Goal: Information Seeking & Learning: Learn about a topic

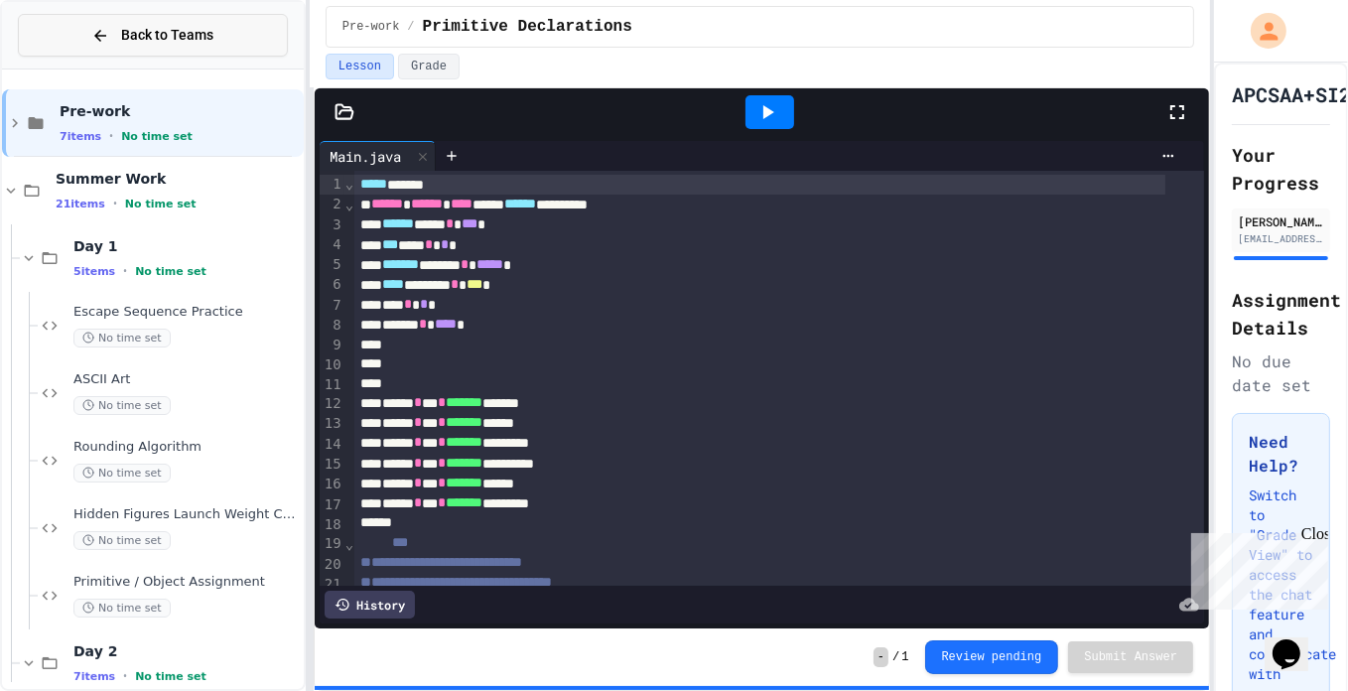
click at [147, 43] on span "Back to Teams" at bounding box center [167, 35] width 92 height 21
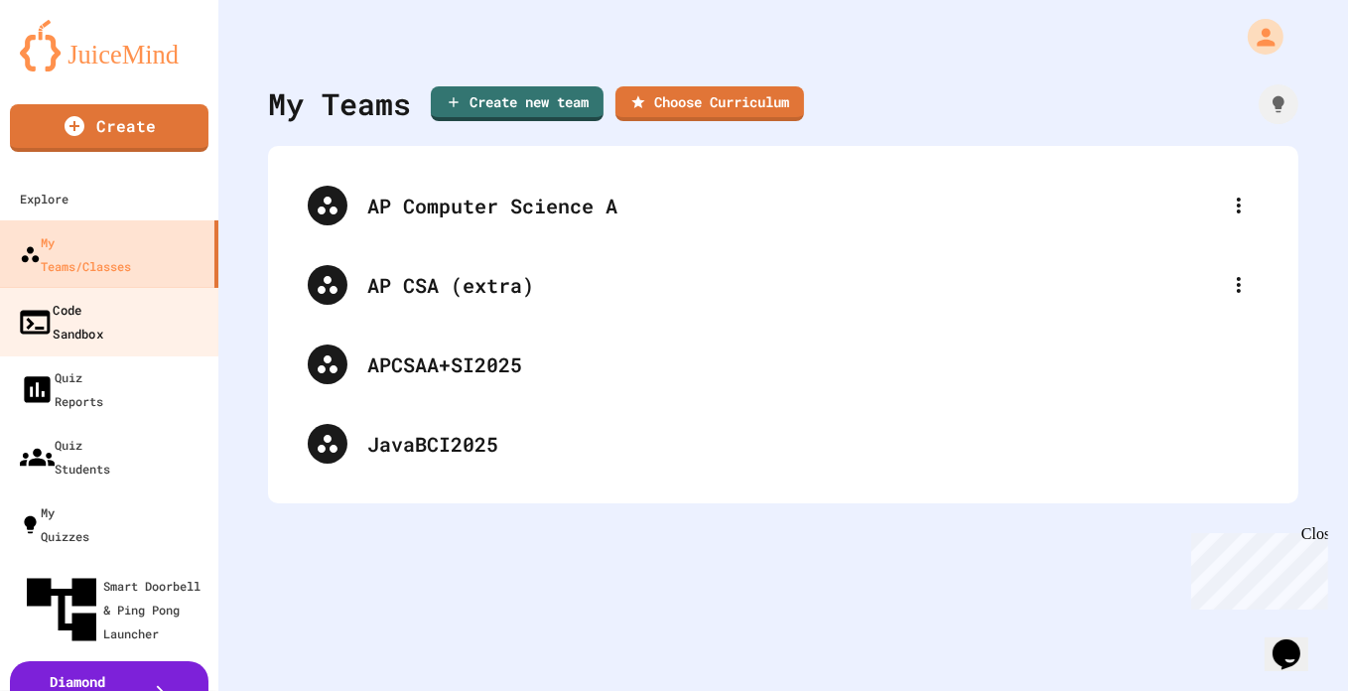
click at [103, 297] on div "Code Sandbox" at bounding box center [60, 321] width 86 height 49
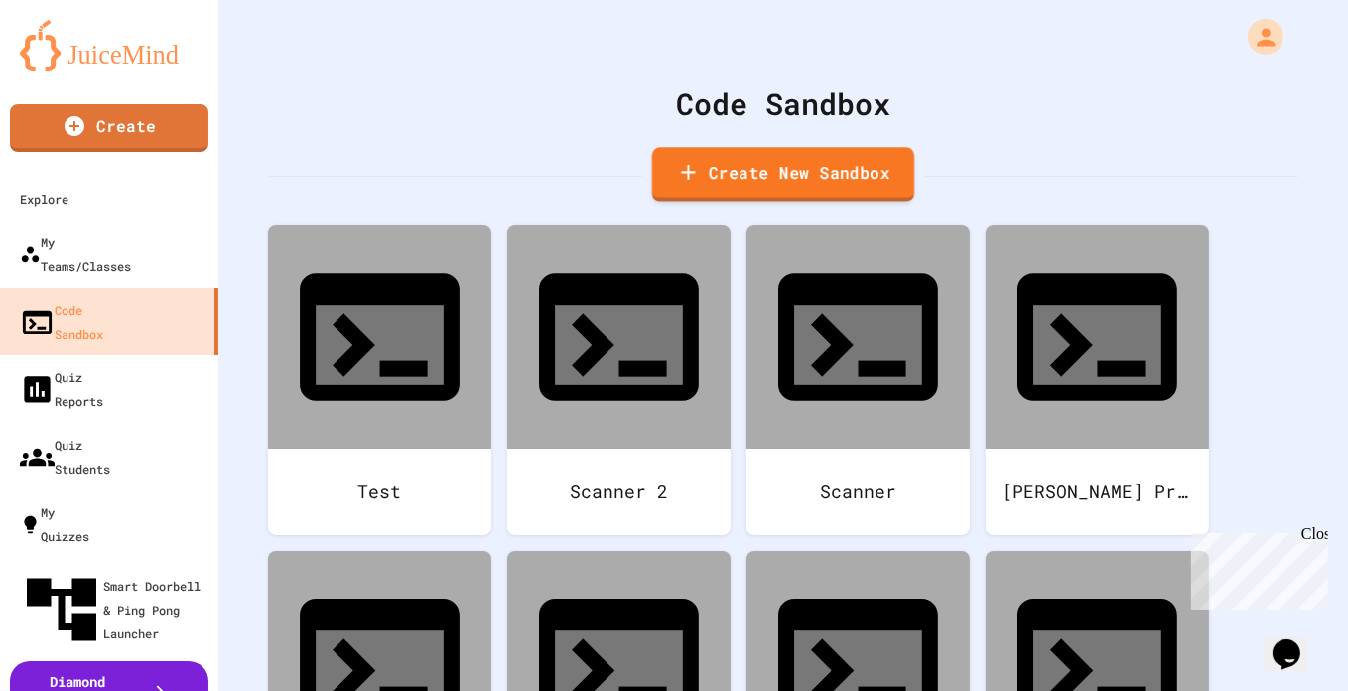
click at [809, 170] on link "Create New Sandbox" at bounding box center [783, 174] width 262 height 55
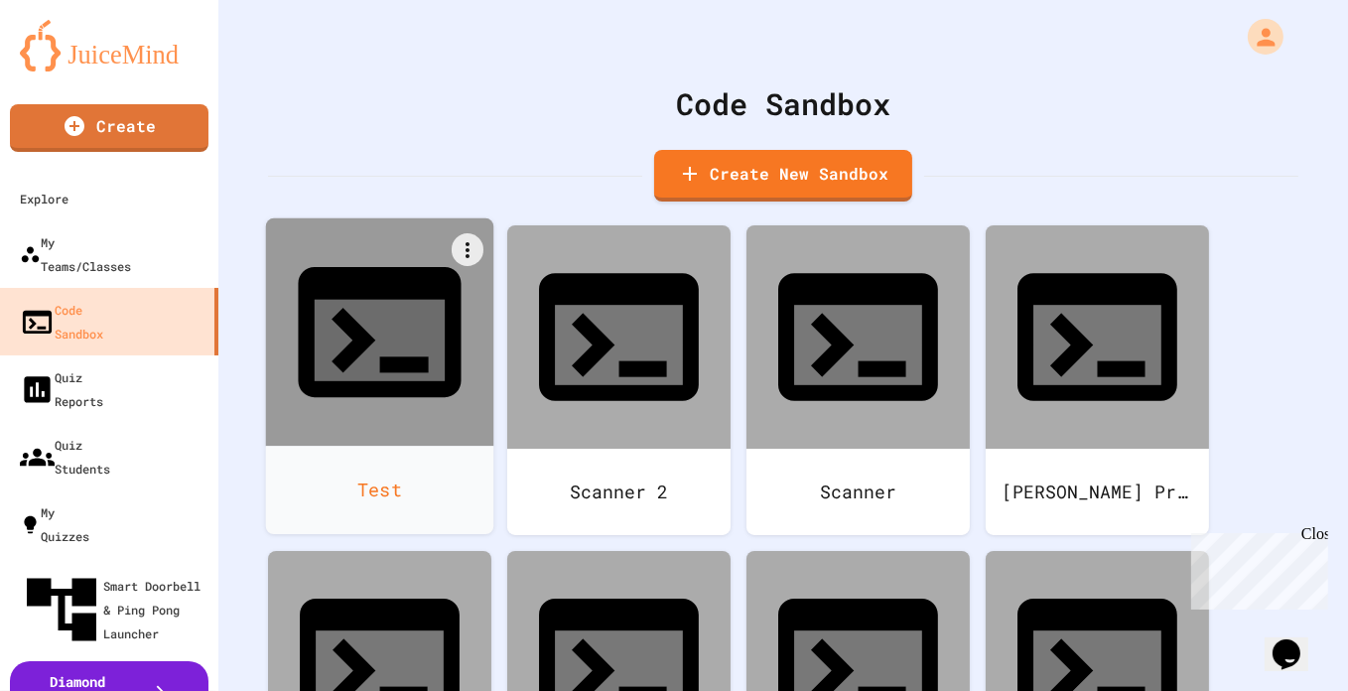
click at [369, 336] on div at bounding box center [380, 332] width 228 height 228
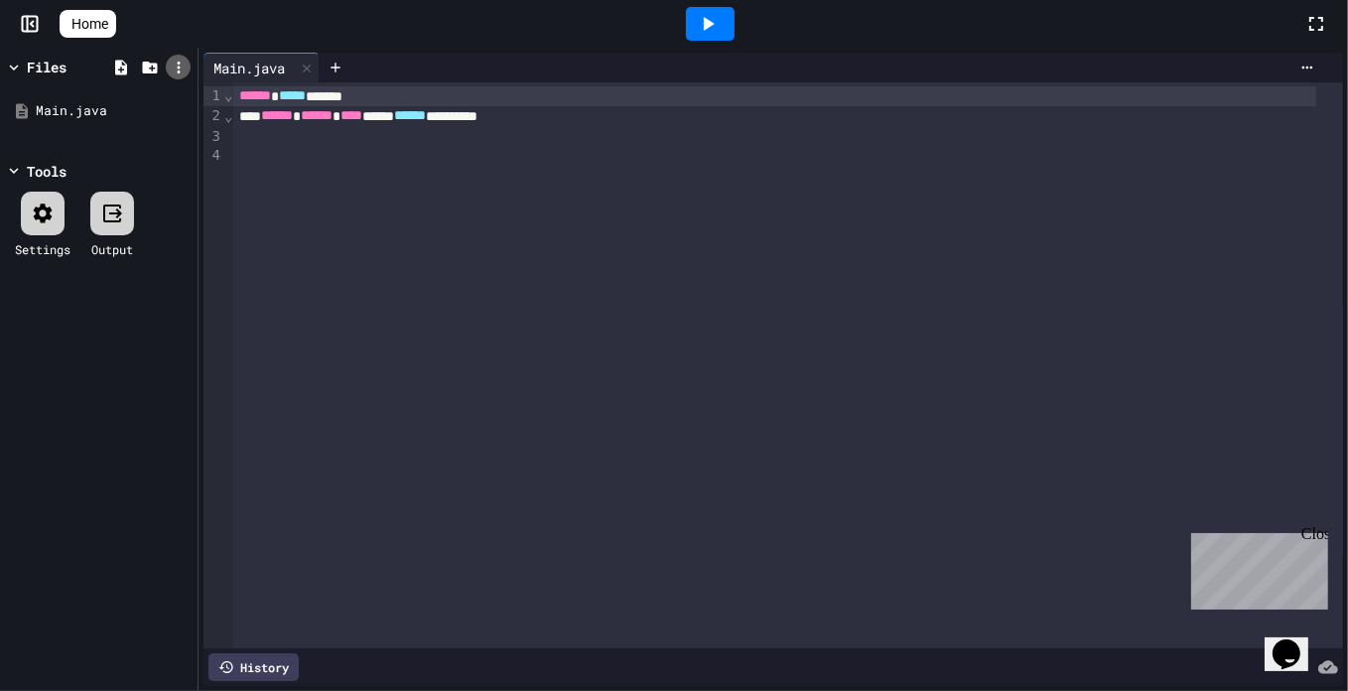
click at [180, 70] on icon at bounding box center [178, 68] width 3 height 12
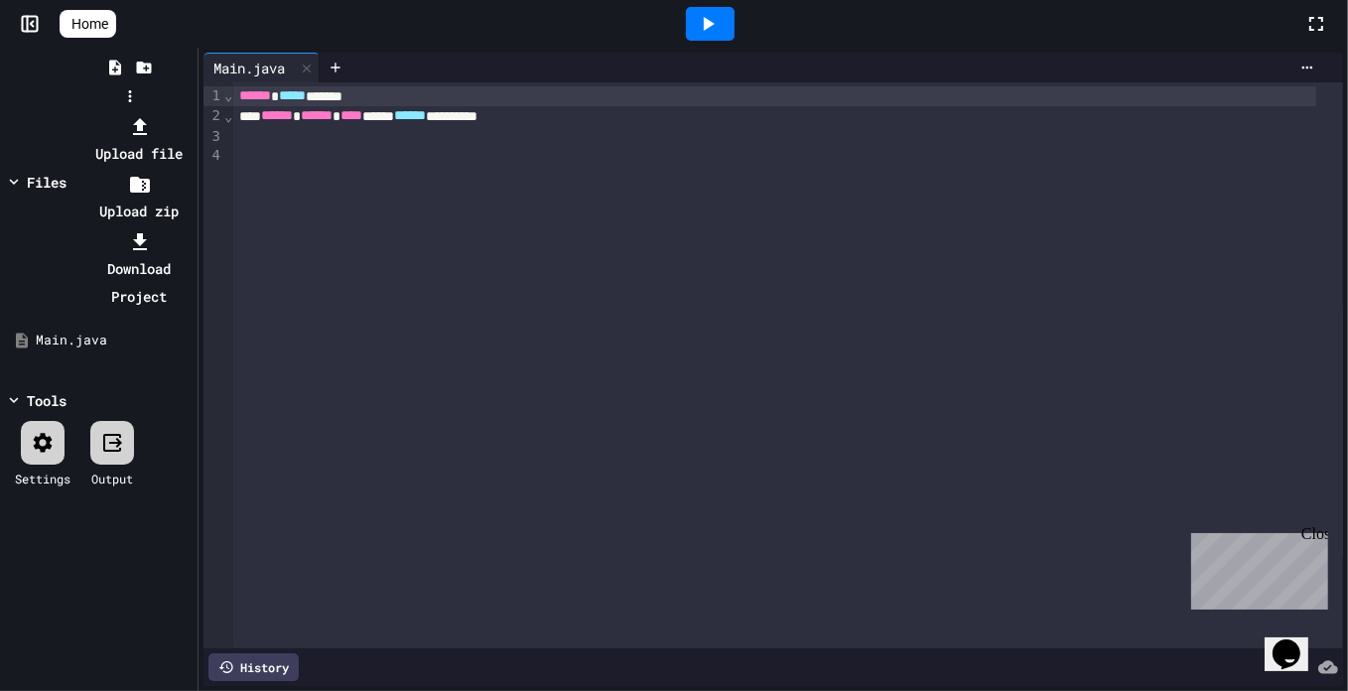
click at [193, 112] on div at bounding box center [130, 112] width 126 height 0
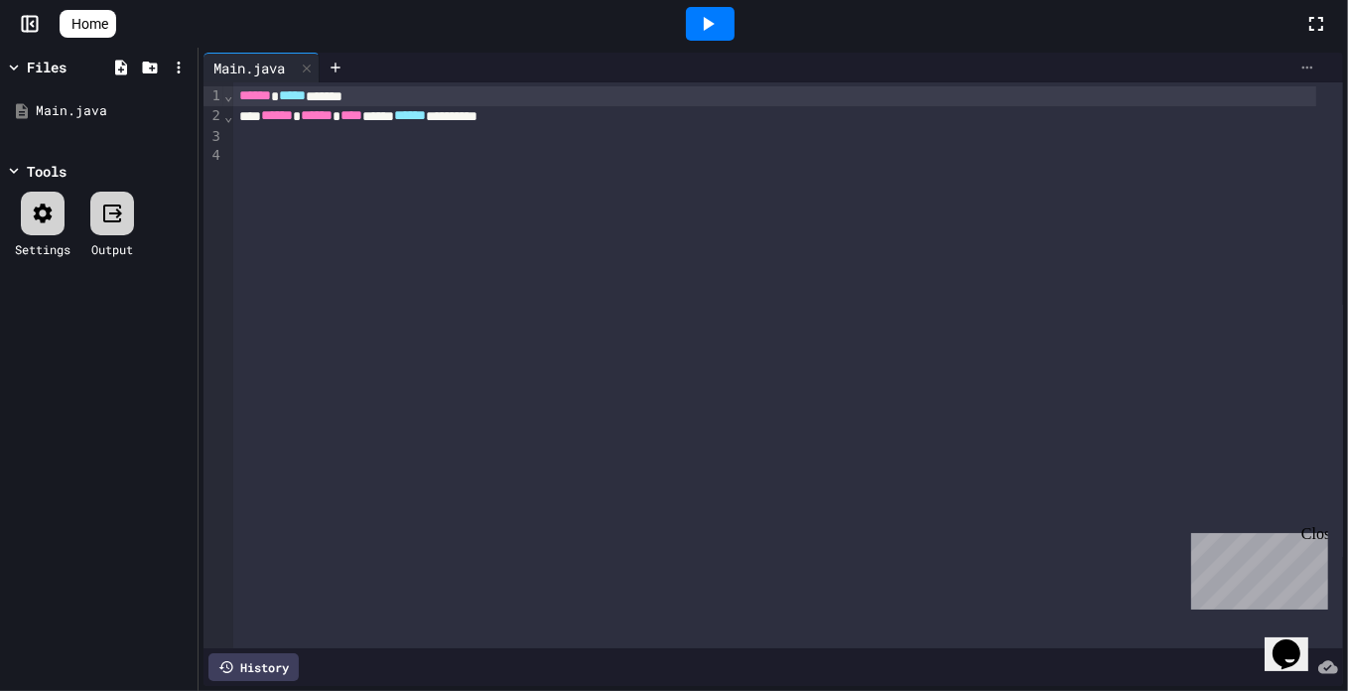
click at [1302, 68] on div at bounding box center [1308, 68] width 32 height 16
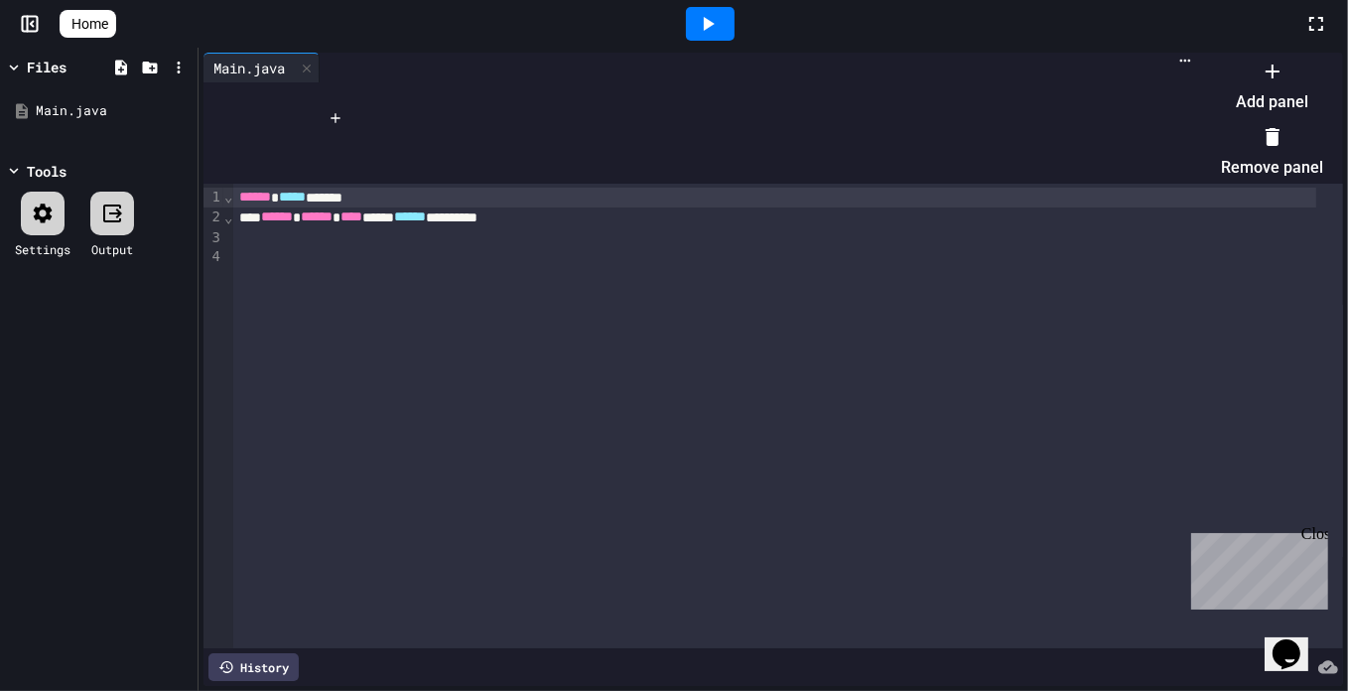
click at [1201, 55] on div at bounding box center [1262, 55] width 122 height 0
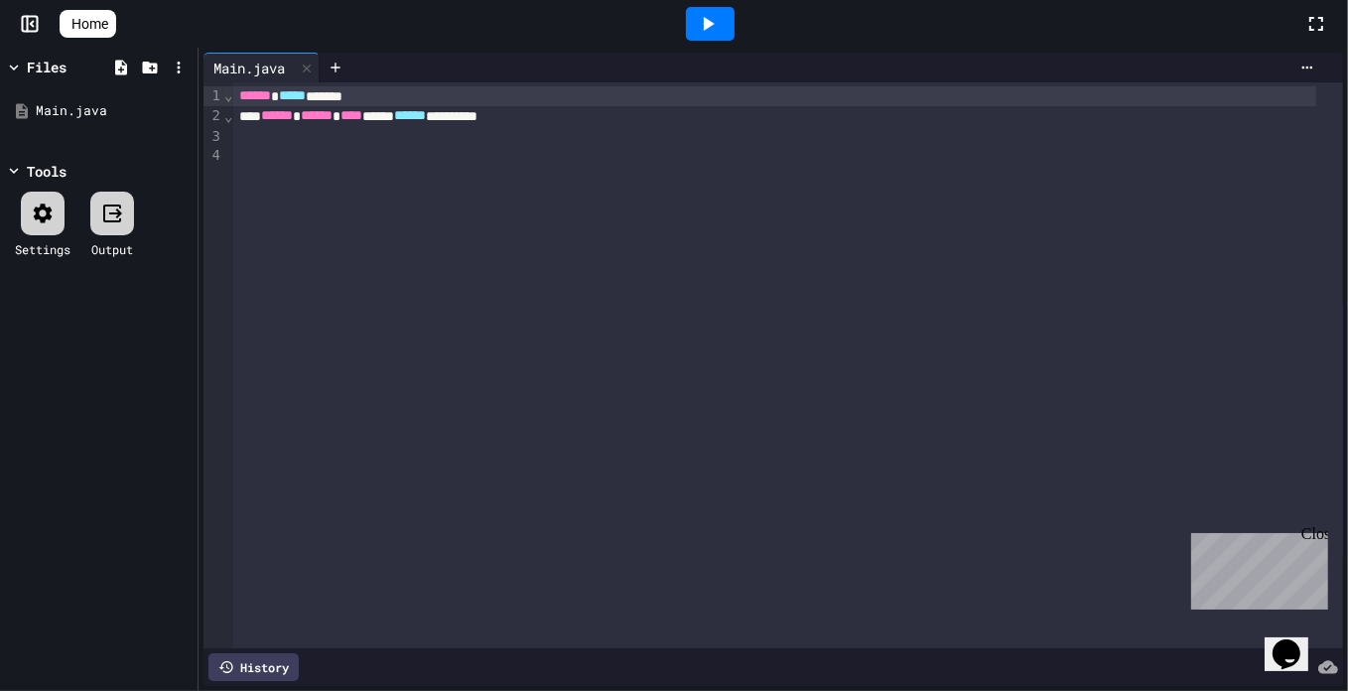
click at [107, 24] on span "Home" at bounding box center [89, 24] width 37 height 20
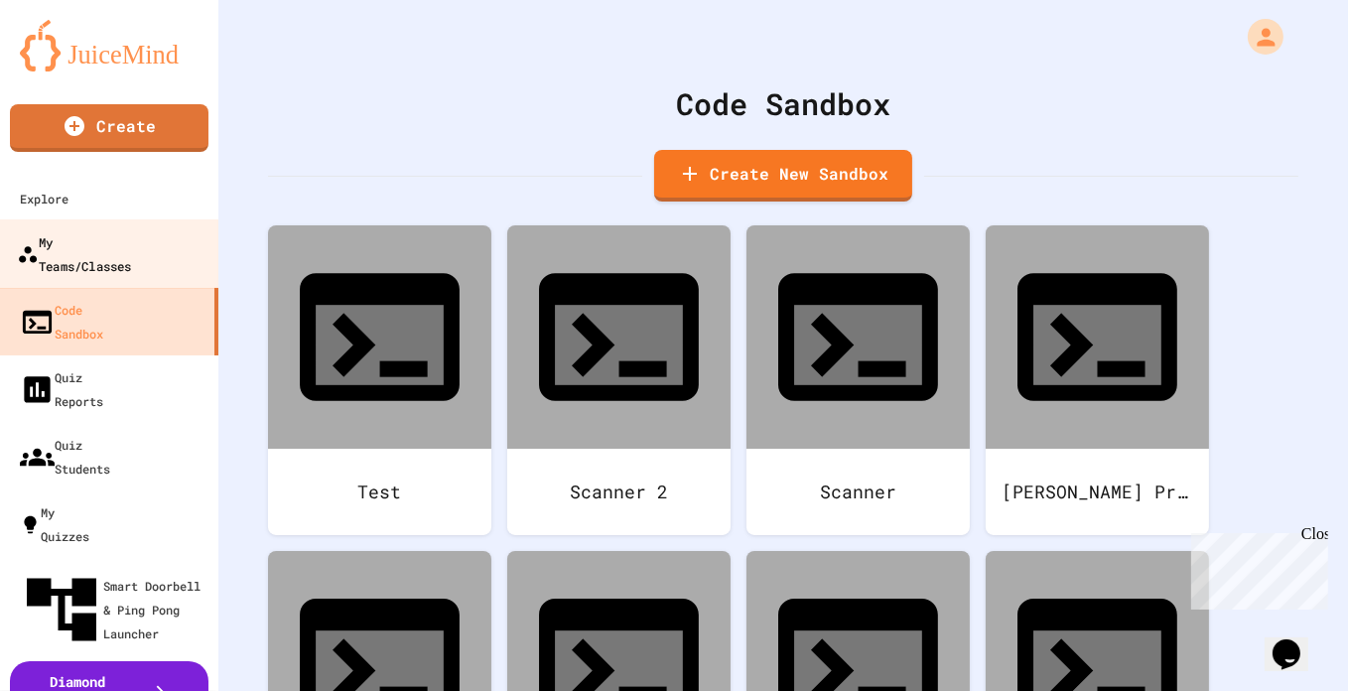
click at [131, 249] on div "My Teams/Classes" at bounding box center [74, 253] width 114 height 49
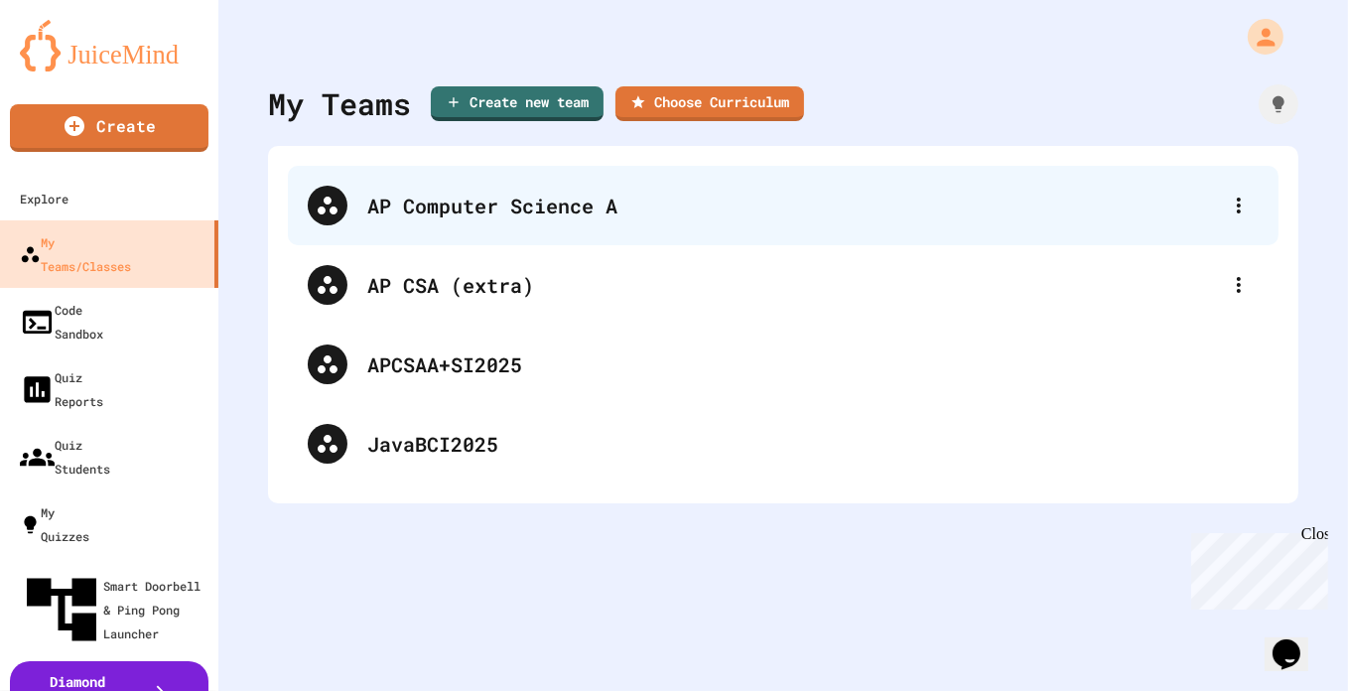
click at [515, 220] on div "AP Computer Science A" at bounding box center [783, 205] width 991 height 79
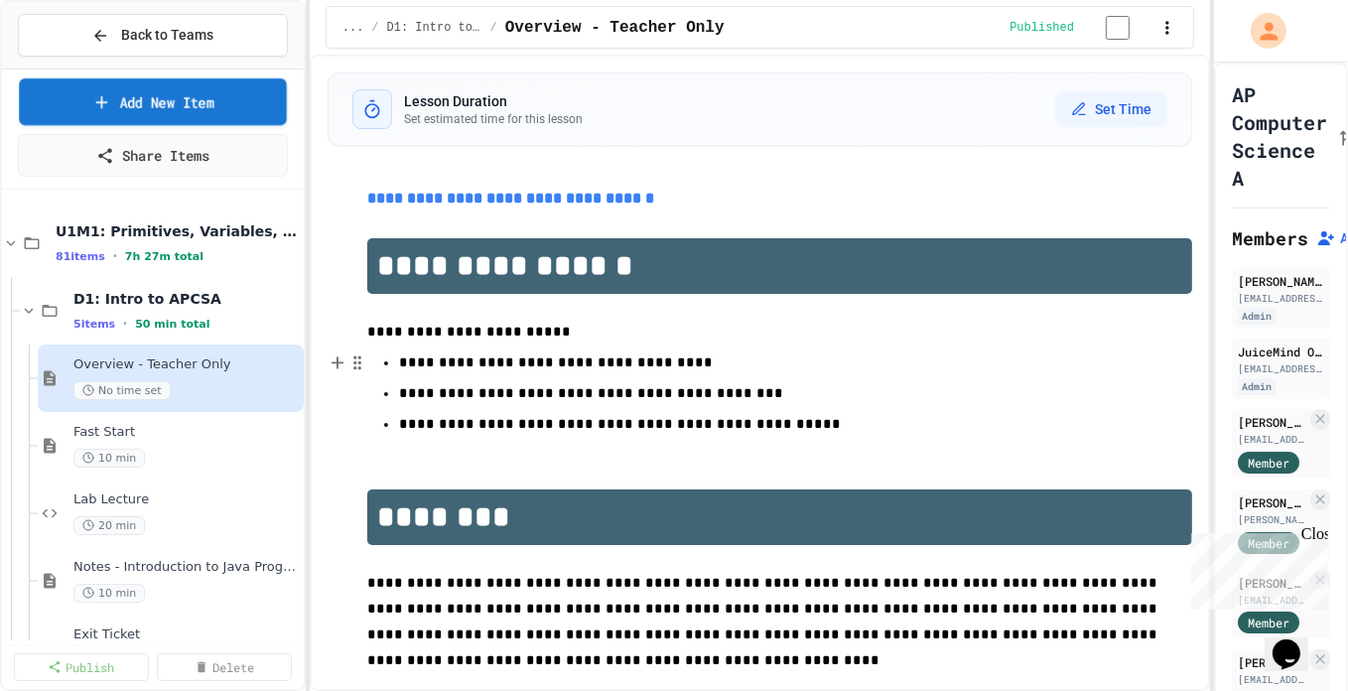
click at [123, 92] on link "Add New Item" at bounding box center [152, 101] width 267 height 47
click at [154, 33] on span "Back to Teams" at bounding box center [167, 35] width 92 height 21
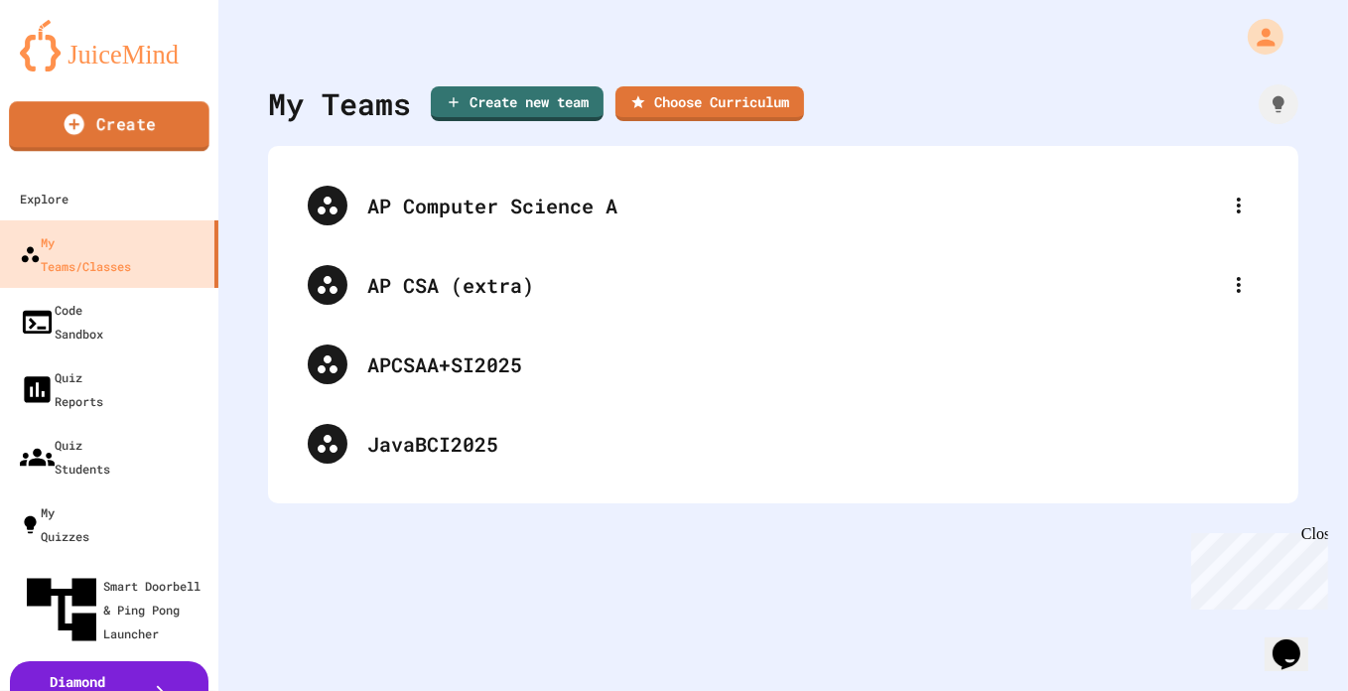
click at [111, 141] on link "Create" at bounding box center [109, 126] width 201 height 50
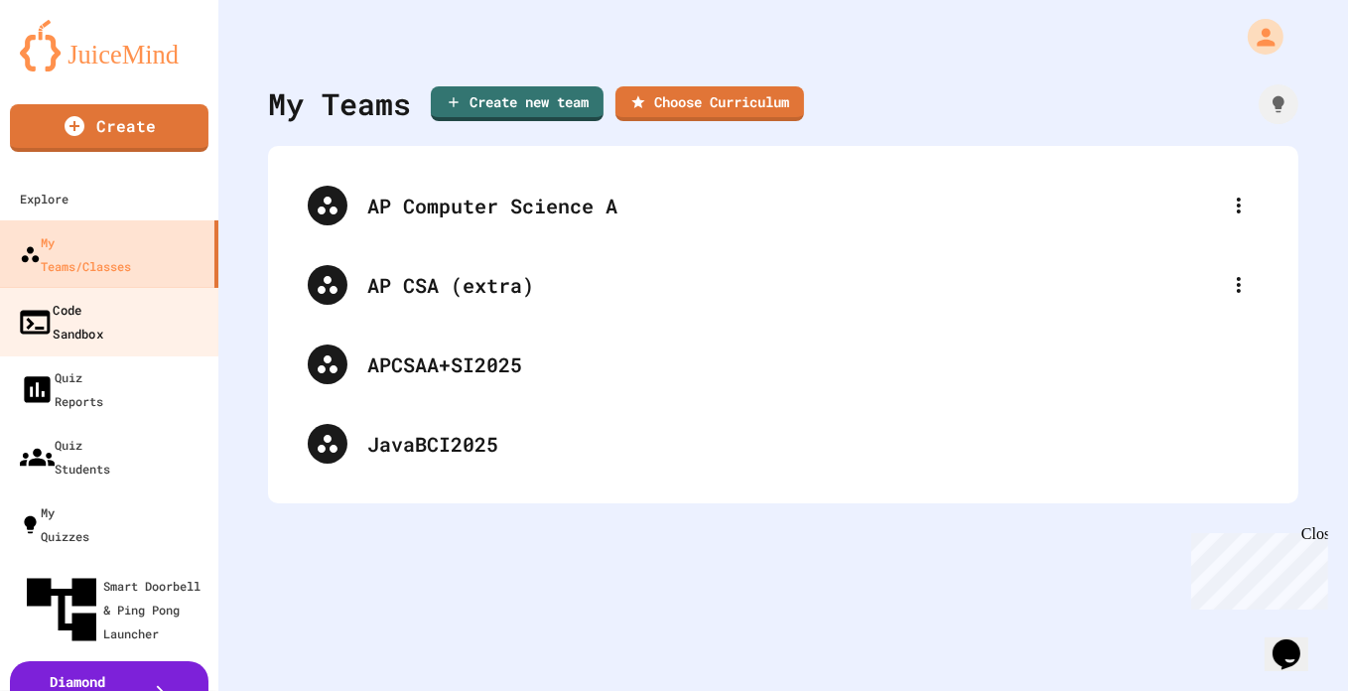
click at [103, 297] on div "Code Sandbox" at bounding box center [60, 321] width 86 height 49
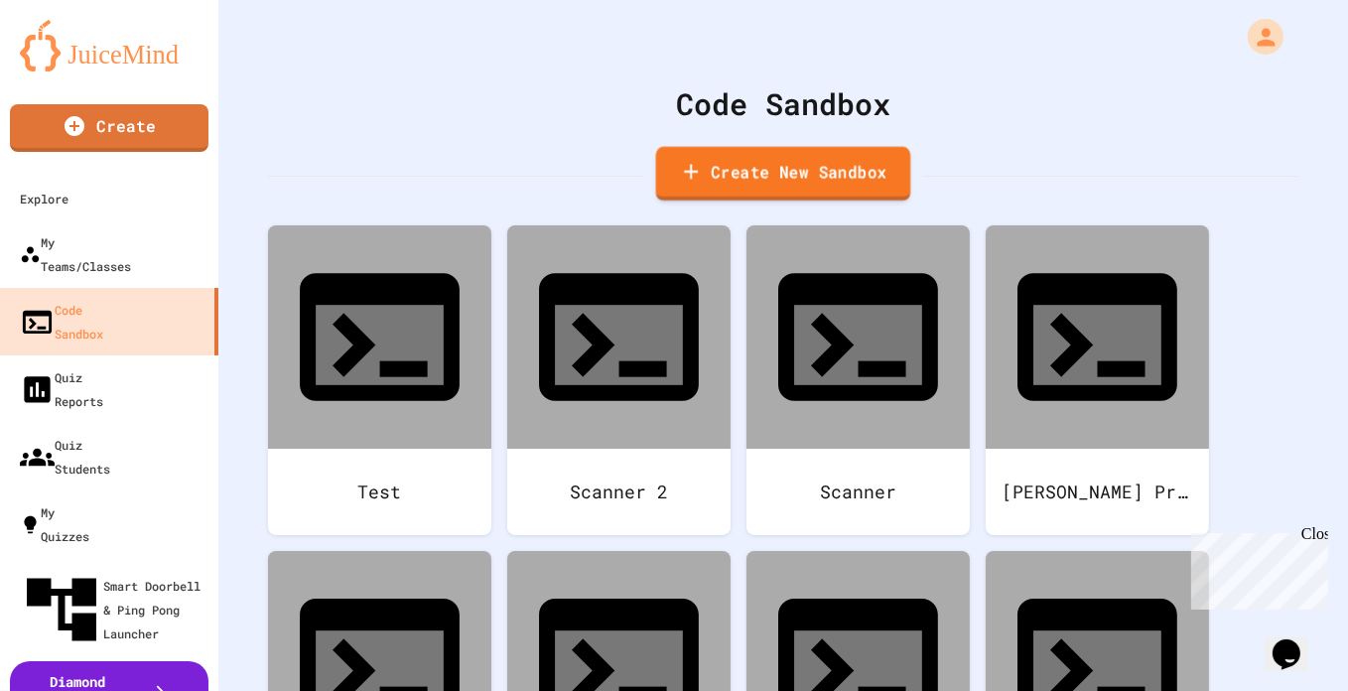
click at [760, 171] on link "Create New Sandbox" at bounding box center [783, 174] width 255 height 55
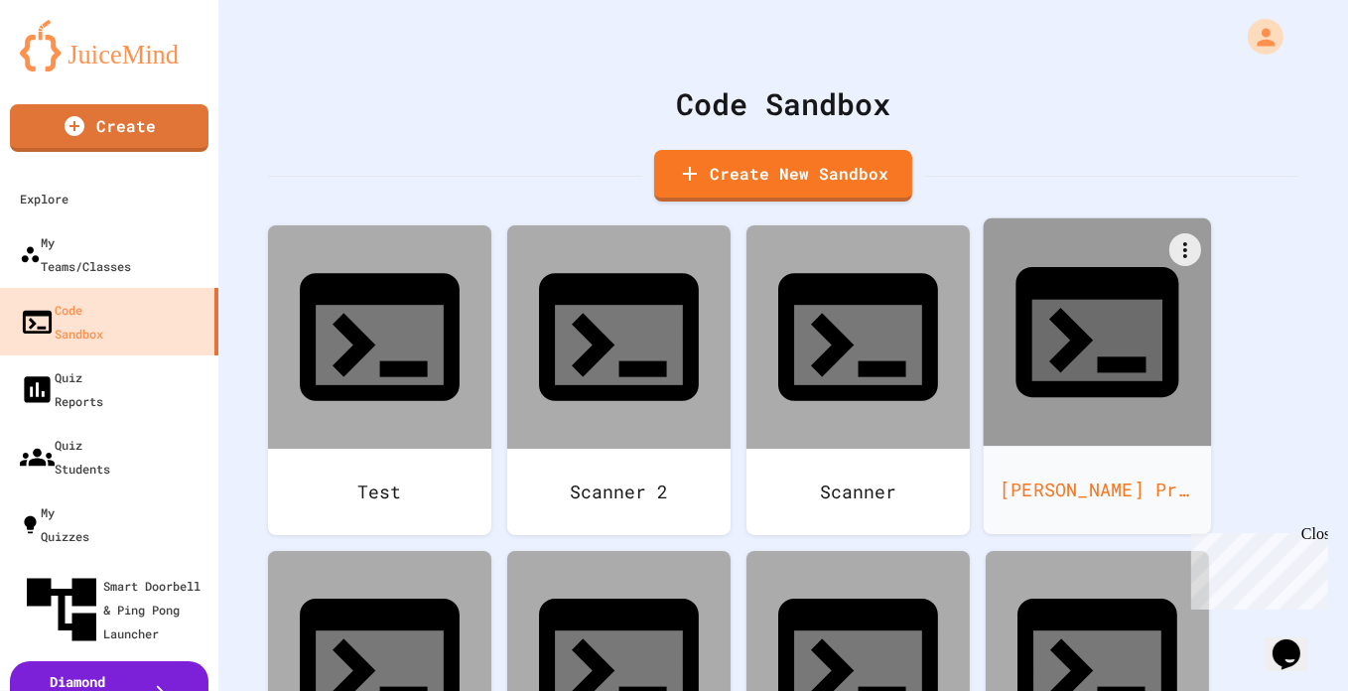
click at [1081, 308] on icon at bounding box center [1071, 341] width 44 height 66
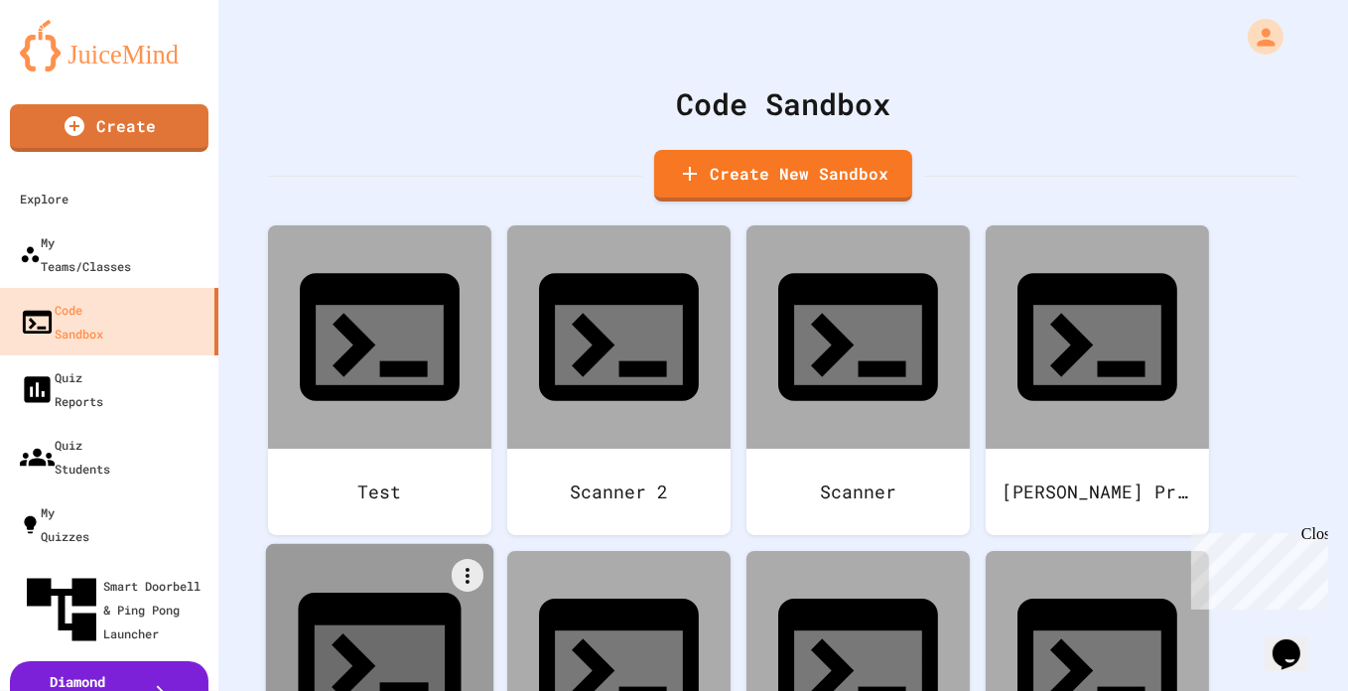
click at [389, 558] on div at bounding box center [380, 658] width 228 height 228
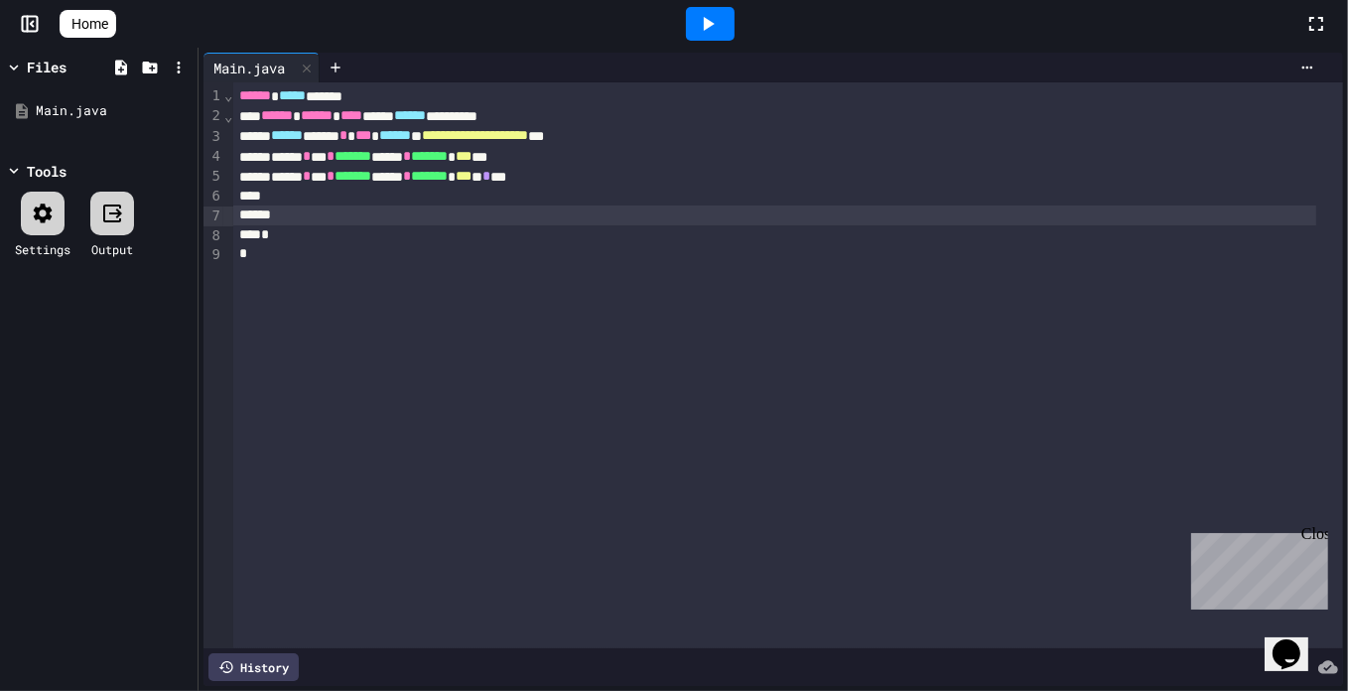
click at [787, 224] on div at bounding box center [774, 216] width 1083 height 20
click at [86, 28] on link "Home" at bounding box center [88, 24] width 57 height 28
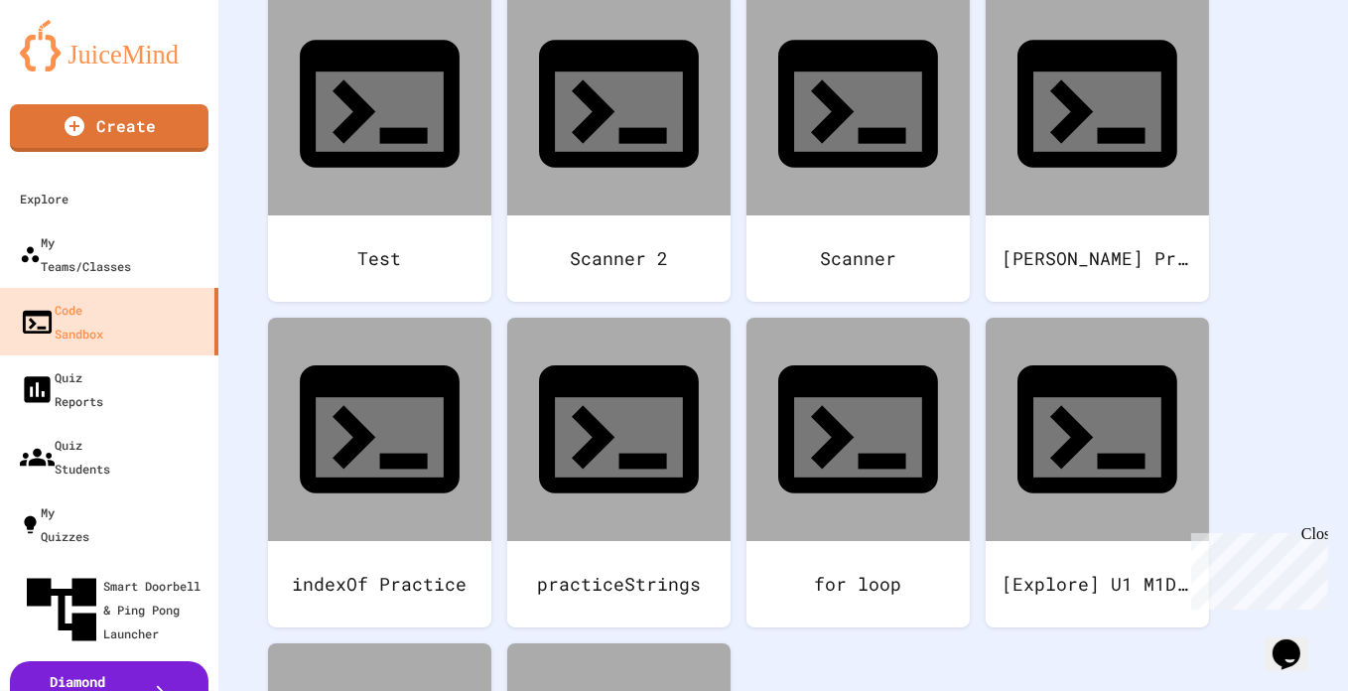
scroll to position [207, 0]
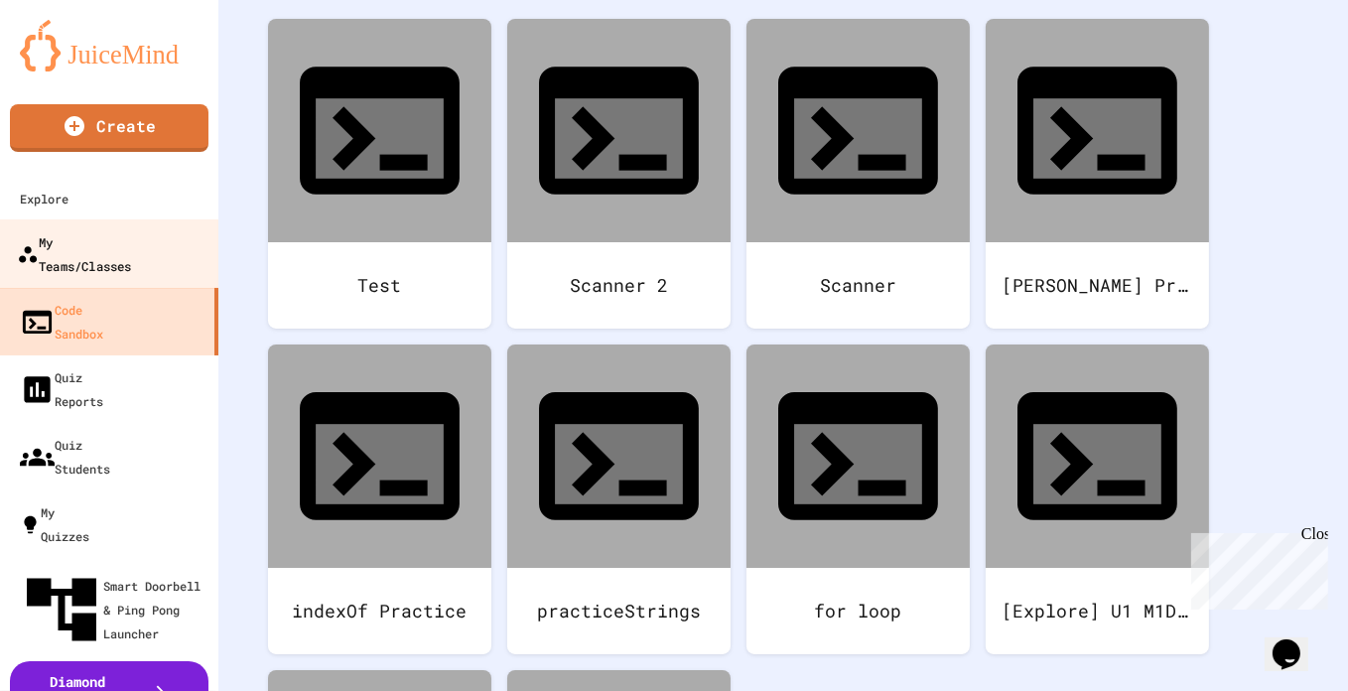
click at [131, 246] on div "My Teams/Classes" at bounding box center [74, 253] width 114 height 49
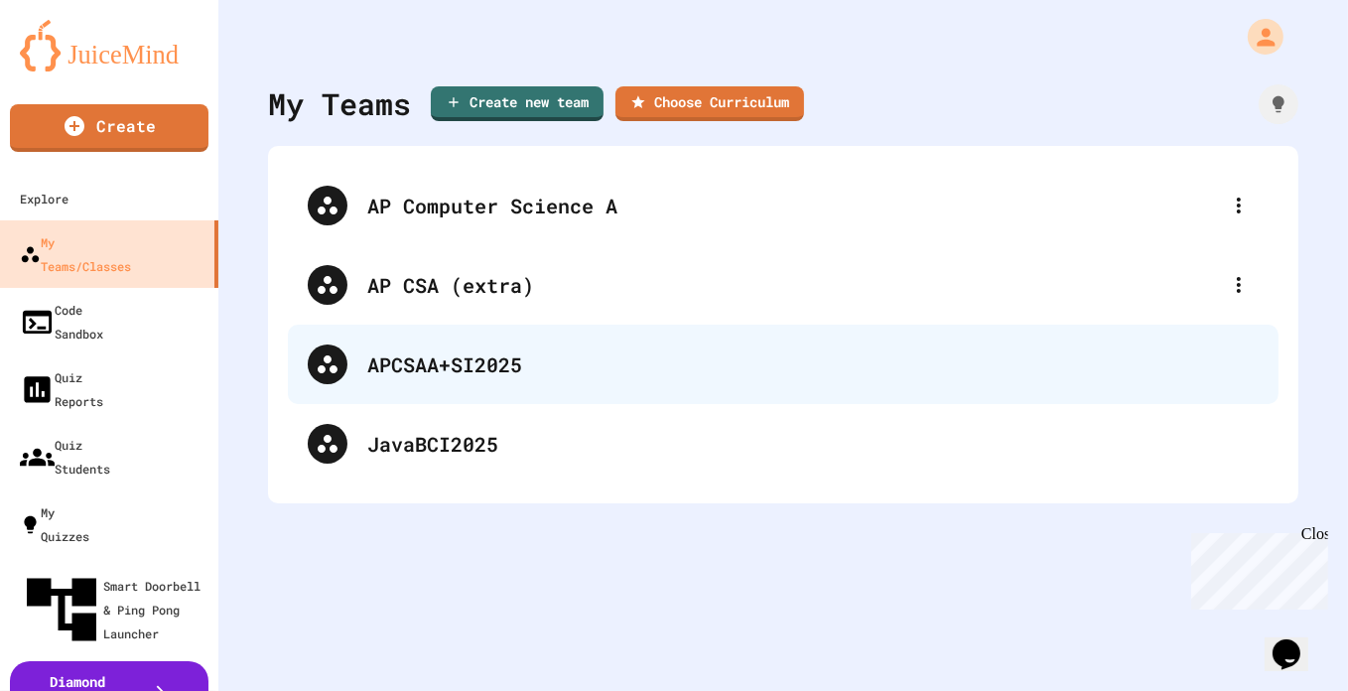
click at [464, 376] on div "APCSAA+SI2025" at bounding box center [813, 364] width 892 height 30
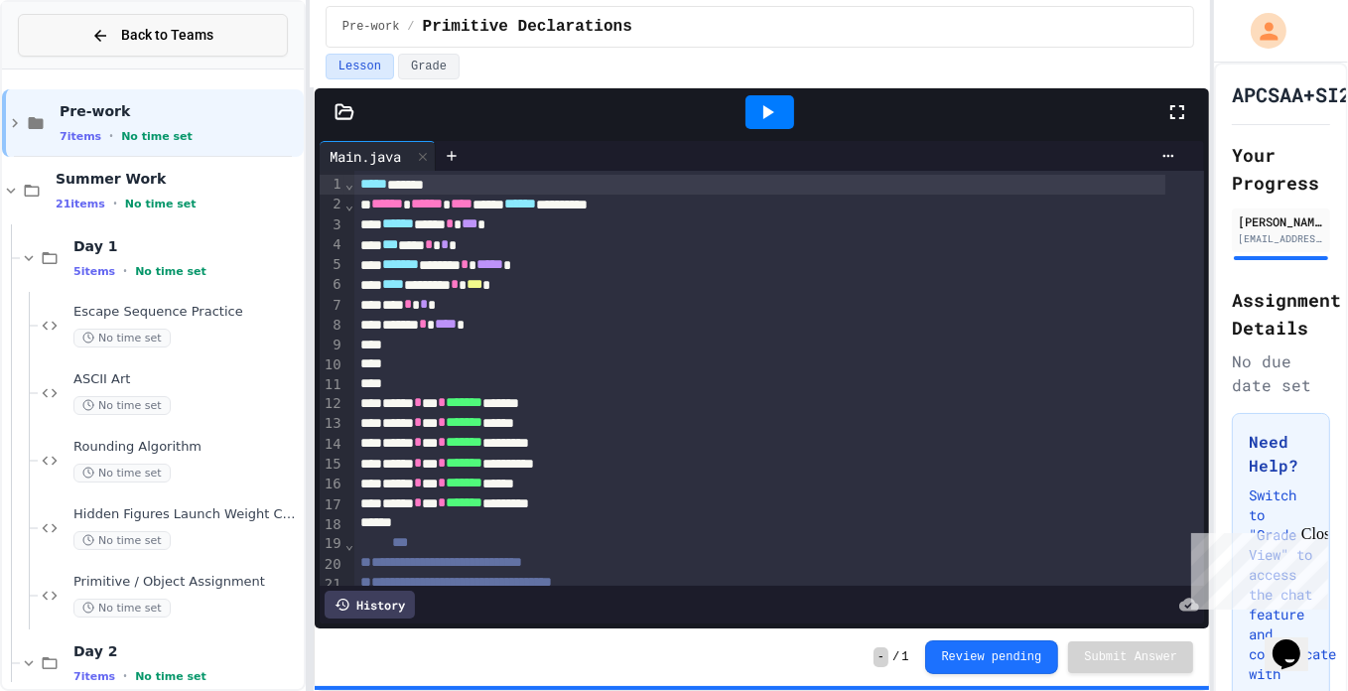
click at [138, 28] on span "Back to Teams" at bounding box center [167, 35] width 92 height 21
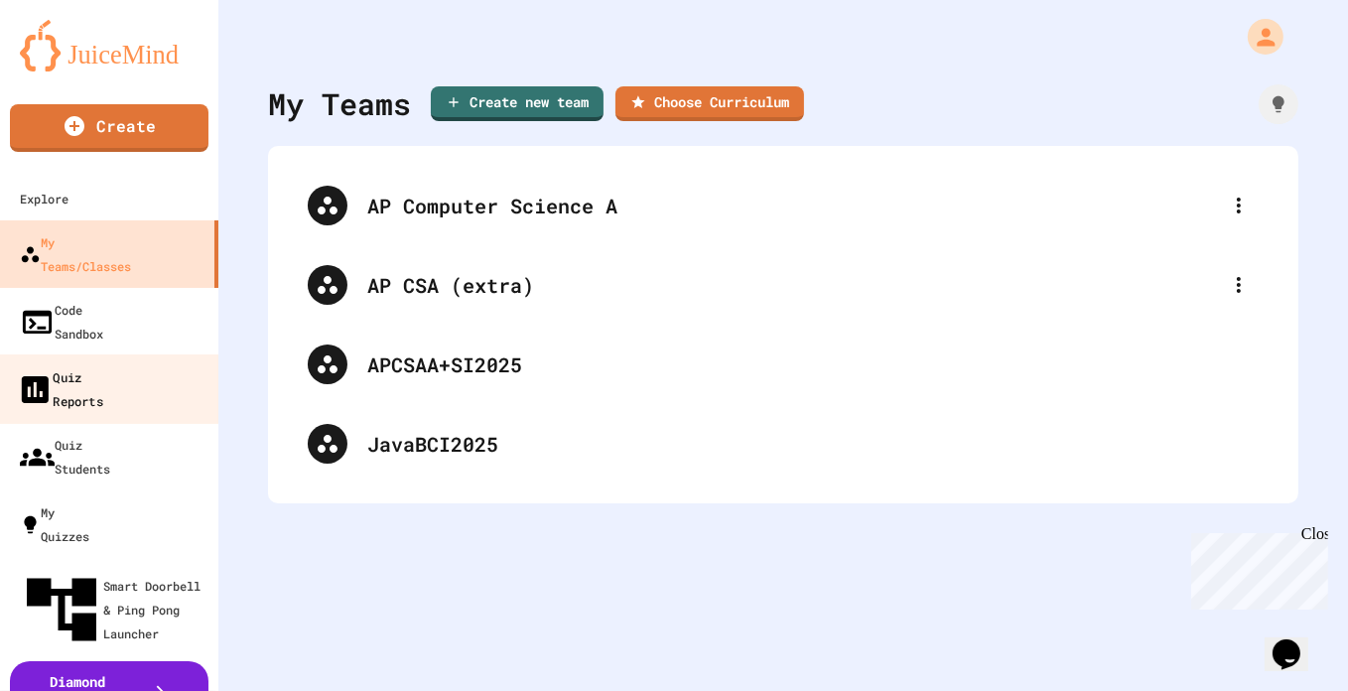
click at [103, 364] on div "Quiz Reports" at bounding box center [60, 388] width 86 height 49
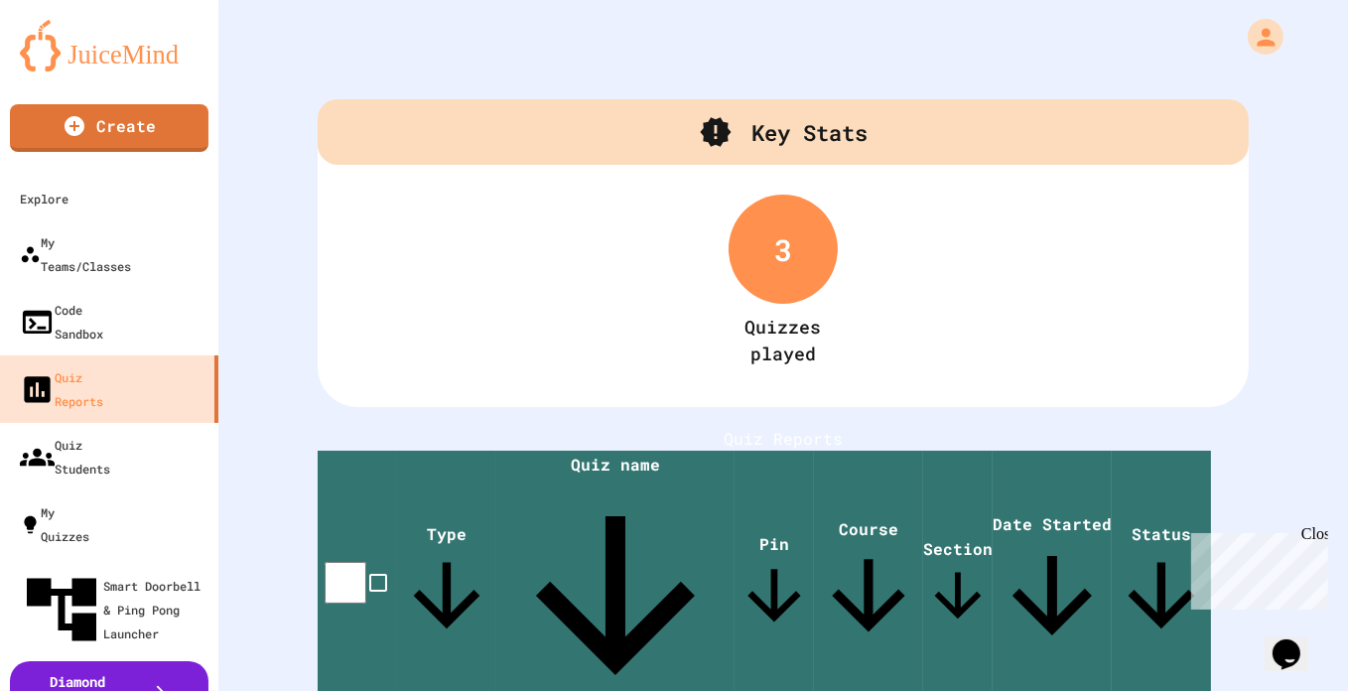
scroll to position [146, 0]
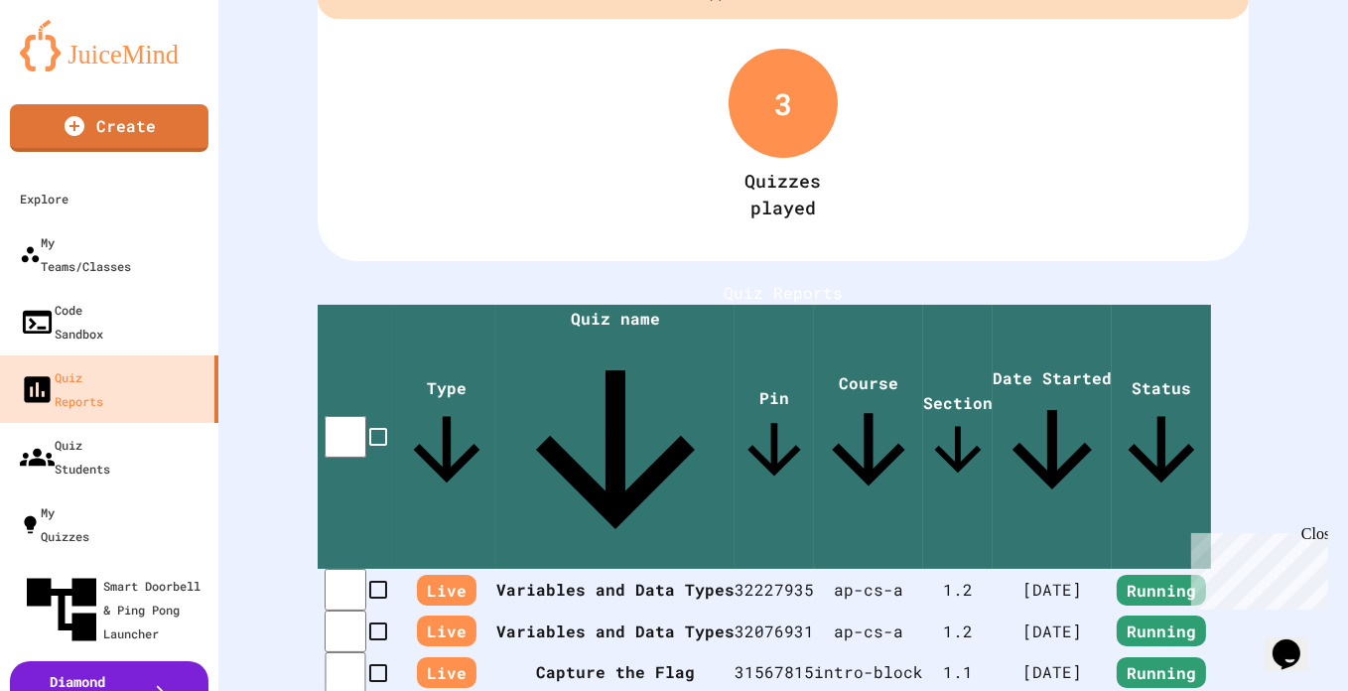
click at [595, 569] on th "Variables and Data Types" at bounding box center [615, 590] width 238 height 42
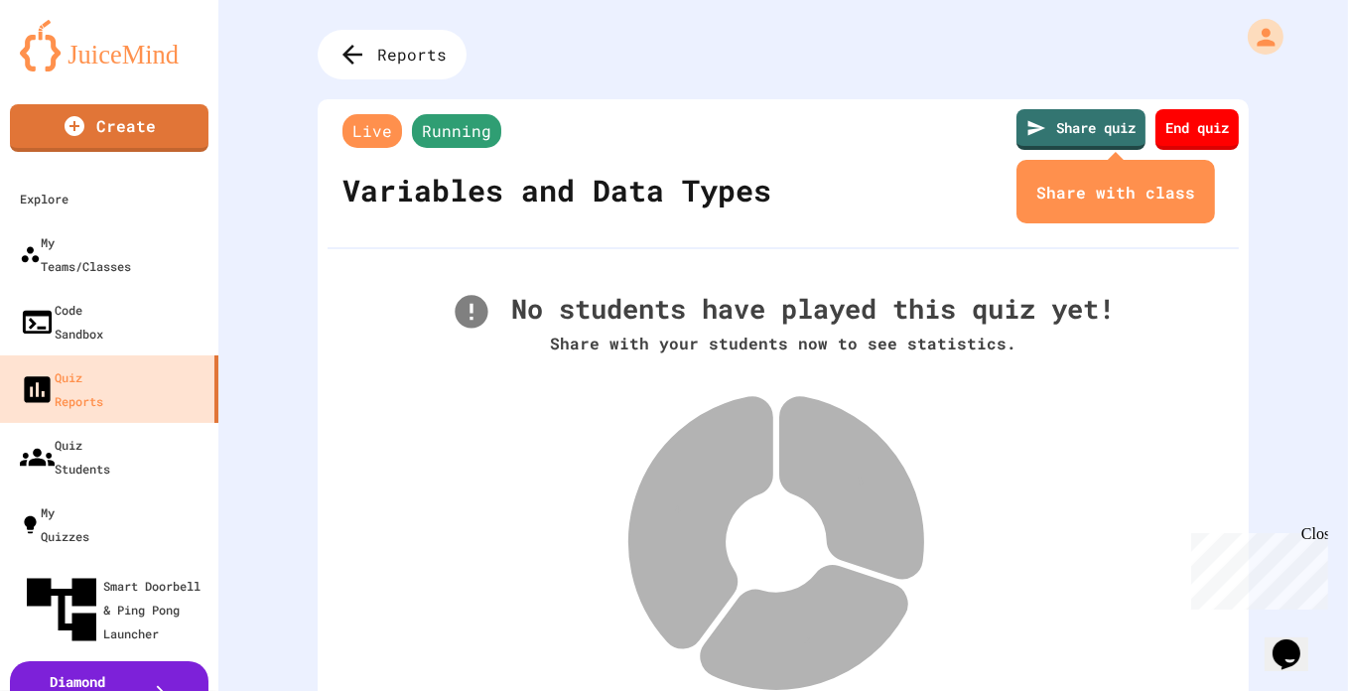
click at [1195, 194] on icon "close" at bounding box center [1195, 194] width 0 height 0
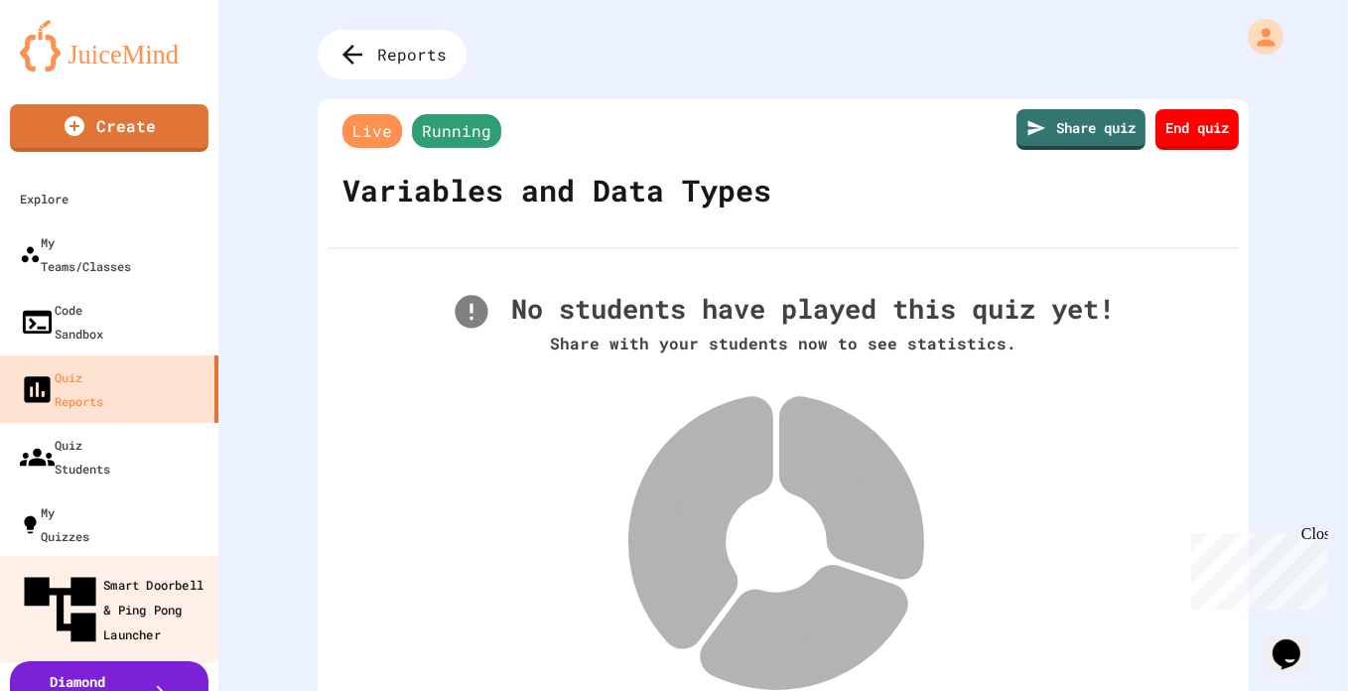
click at [116, 556] on link "Smart Doorbell & Ping Pong Launcher" at bounding box center [109, 609] width 225 height 106
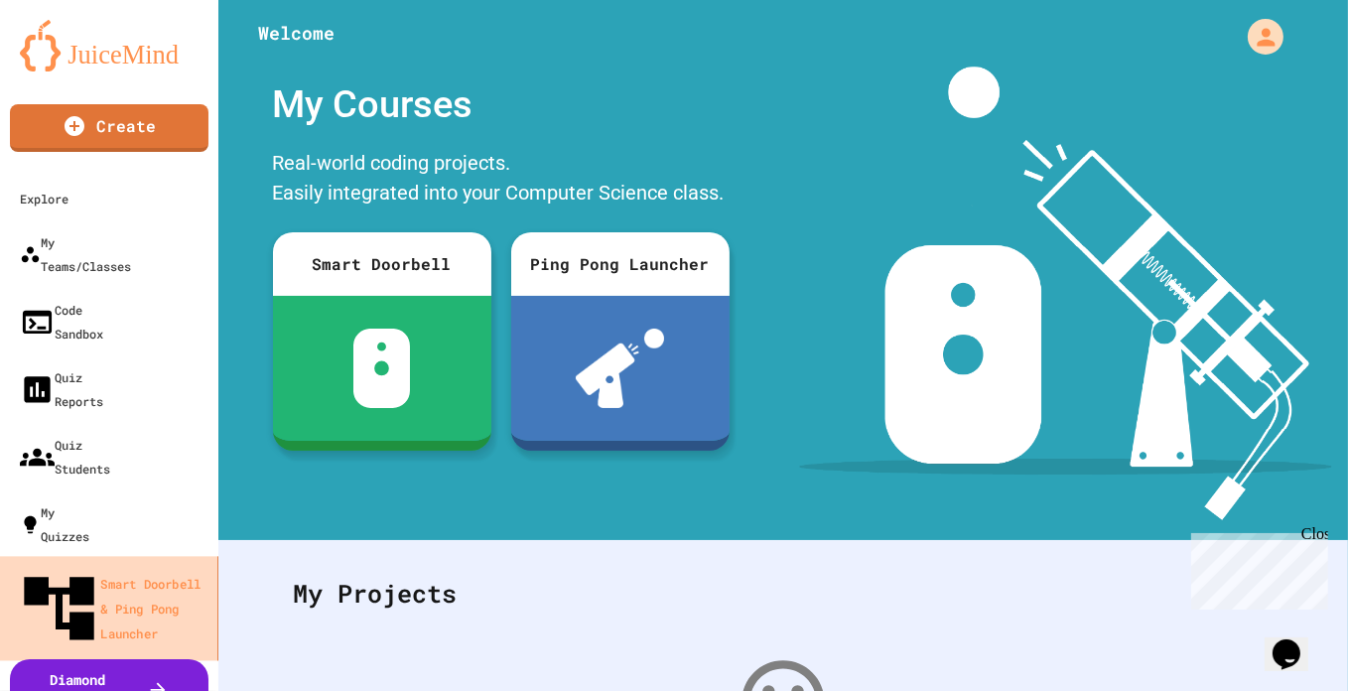
click at [116, 556] on link "Smart Doorbell & Ping Pong Launcher" at bounding box center [109, 608] width 225 height 104
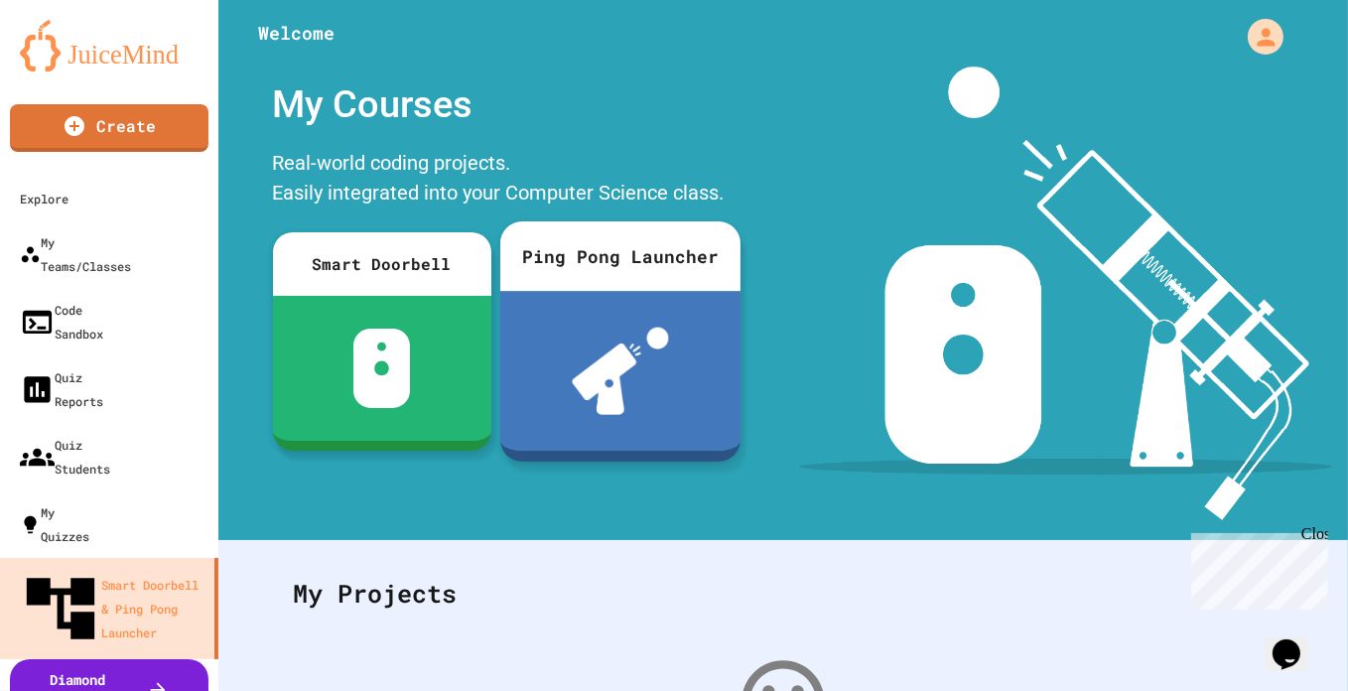
click at [608, 326] on div at bounding box center [620, 371] width 240 height 160
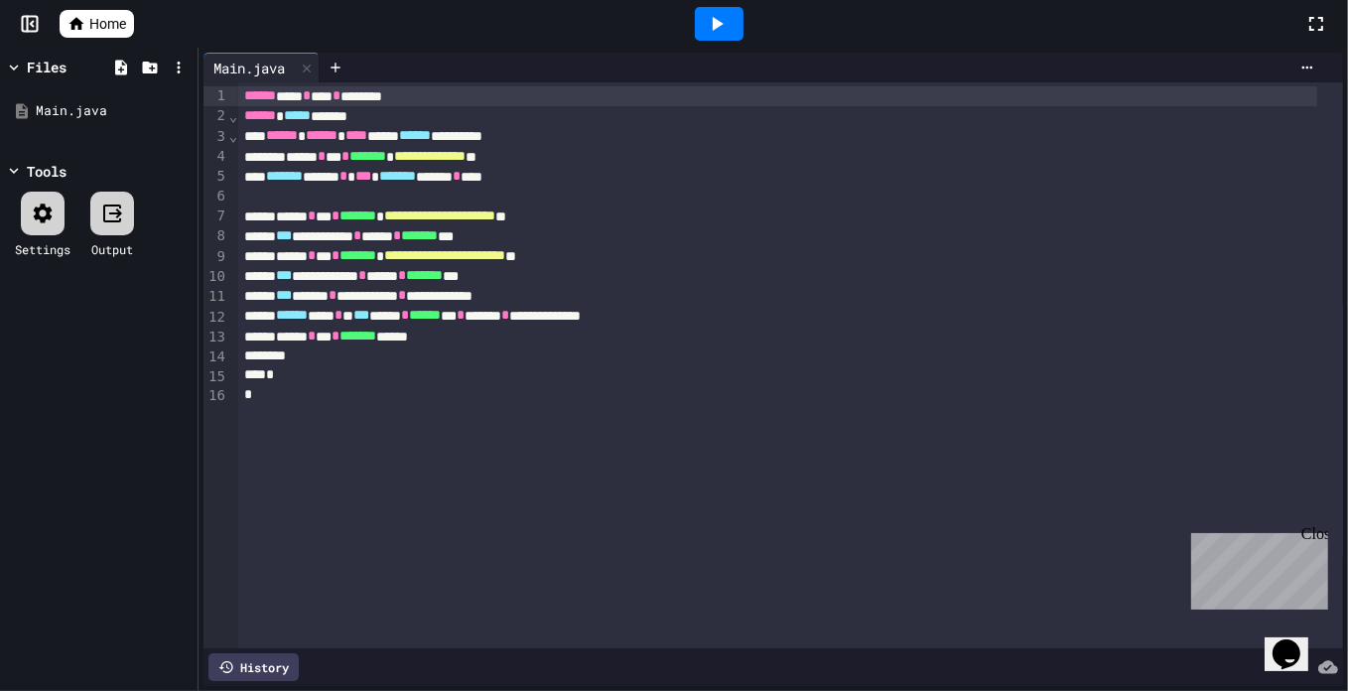
click at [718, 26] on icon at bounding box center [718, 24] width 11 height 14
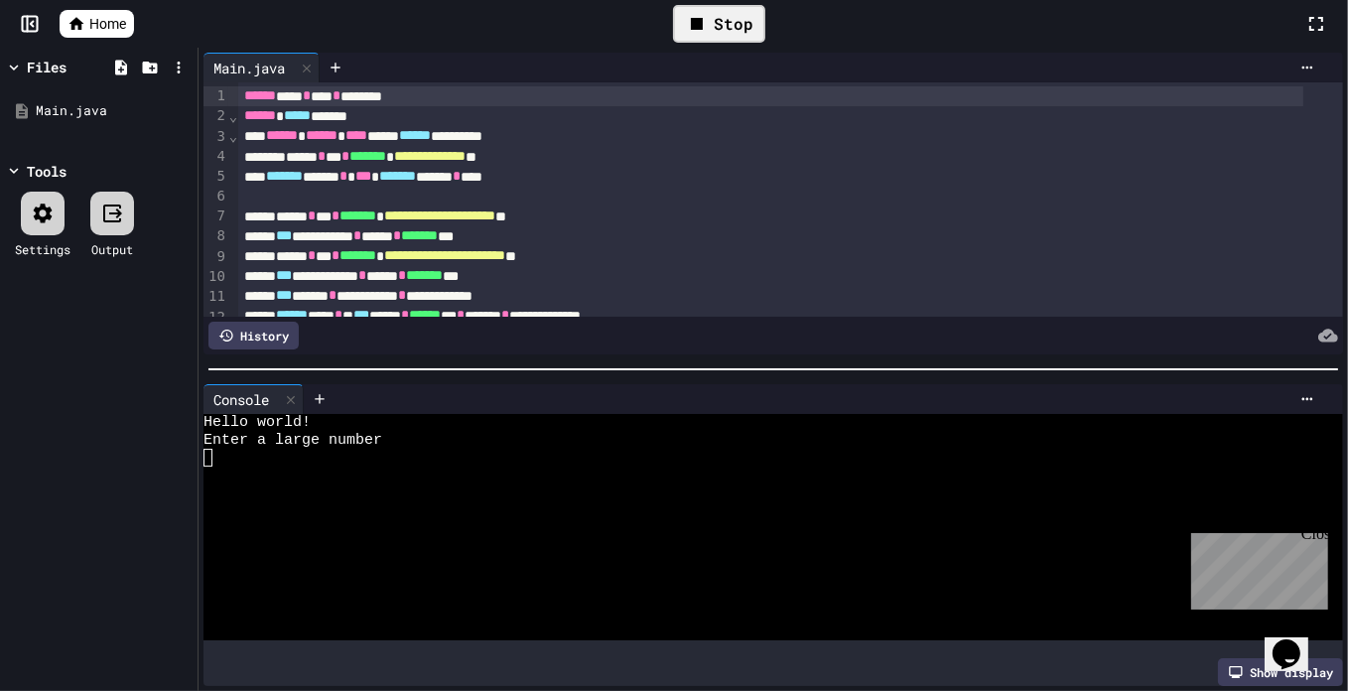
click at [83, 26] on icon at bounding box center [77, 24] width 18 height 18
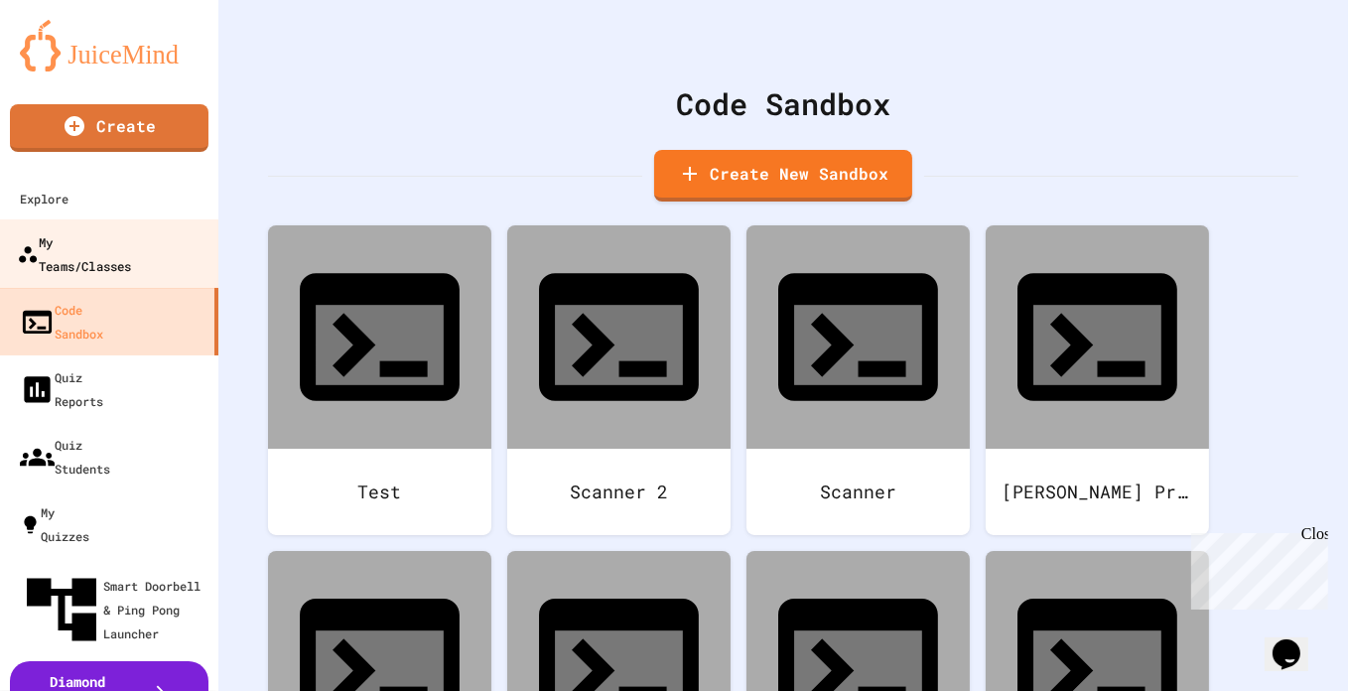
click at [92, 249] on div "My Teams/Classes" at bounding box center [74, 253] width 114 height 49
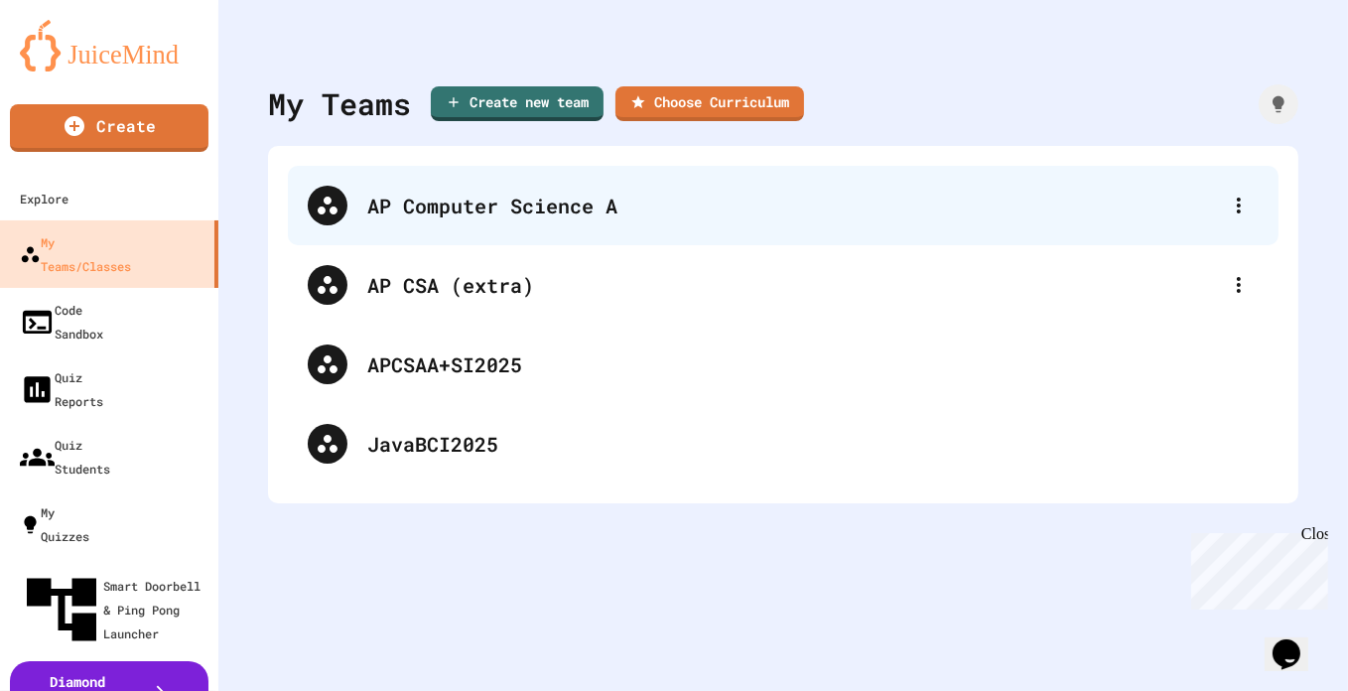
click at [502, 217] on div "AP Computer Science A" at bounding box center [793, 206] width 852 height 30
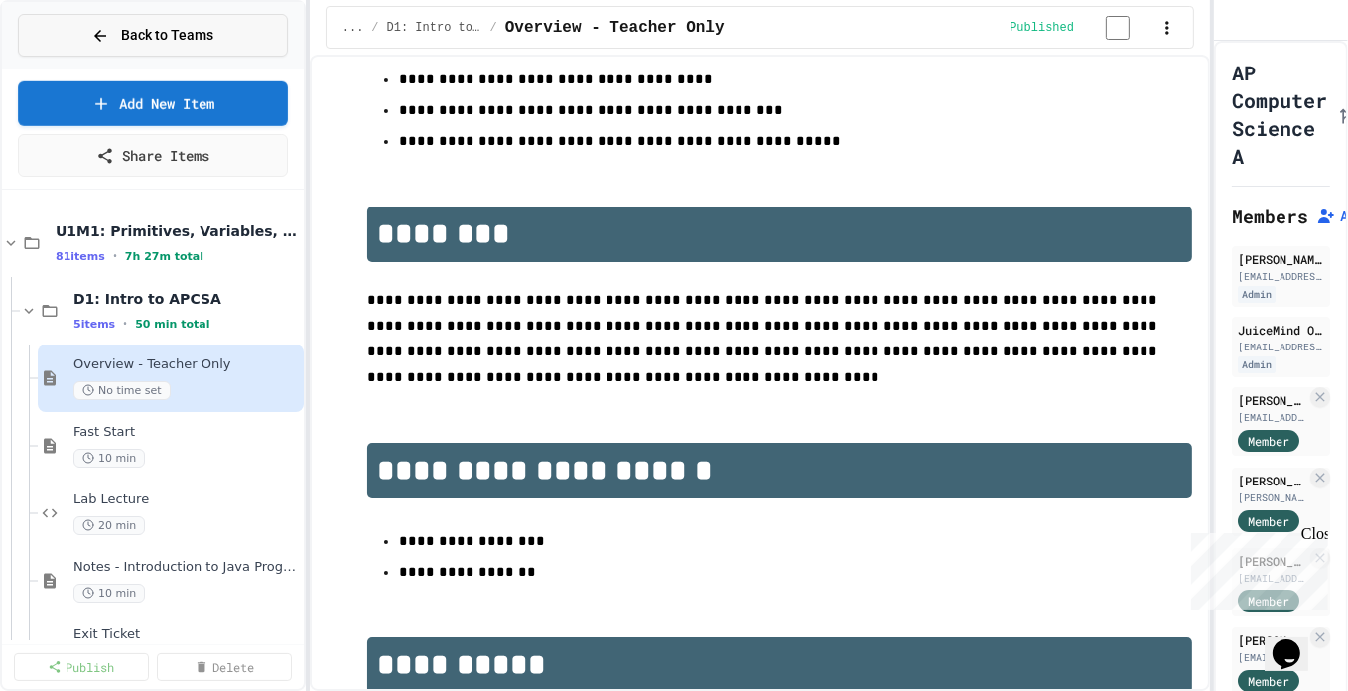
click at [80, 28] on button "Back to Teams" at bounding box center [153, 35] width 270 height 43
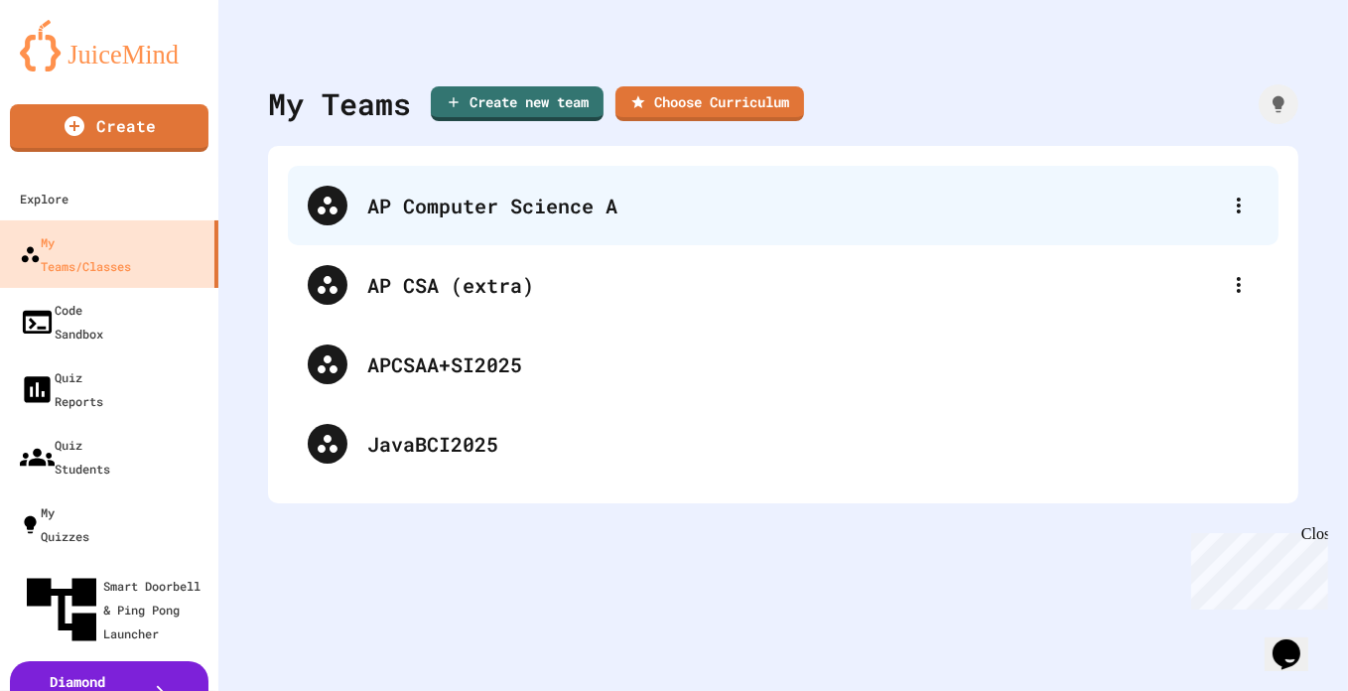
click at [451, 224] on div "AP Computer Science A" at bounding box center [783, 205] width 991 height 79
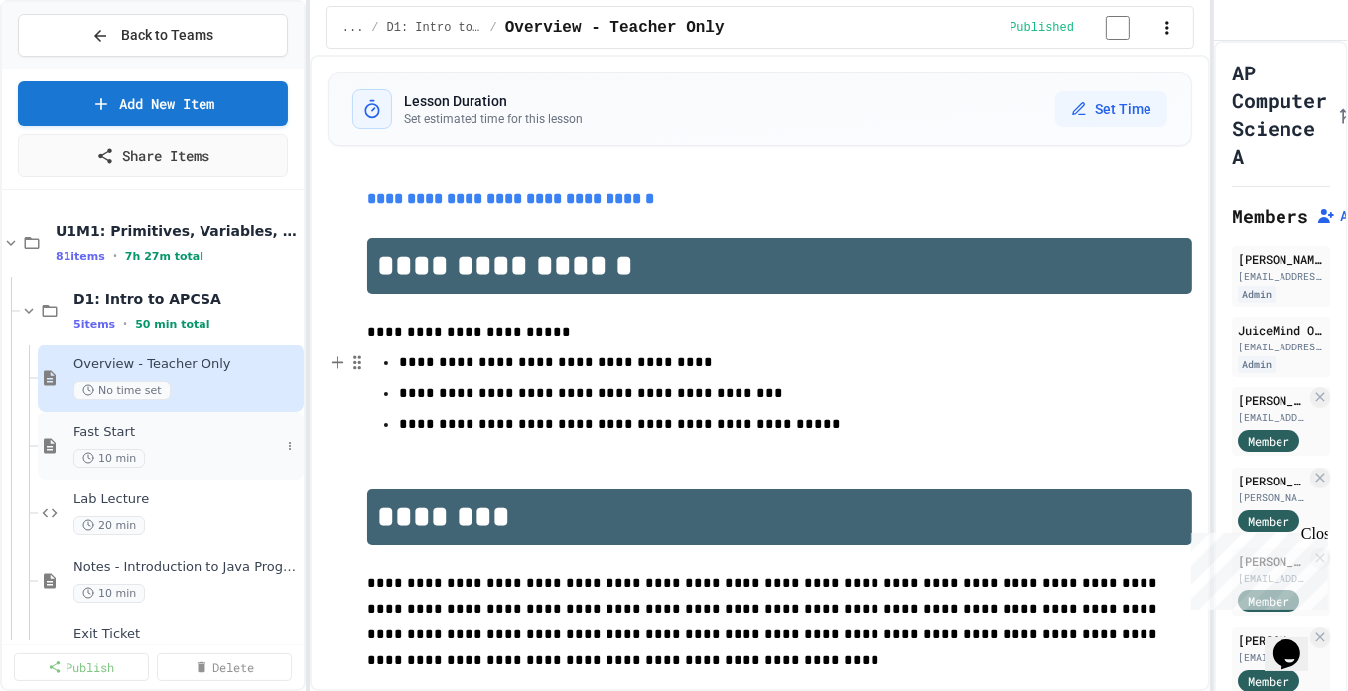
click at [224, 430] on span "Fast Start" at bounding box center [176, 432] width 207 height 17
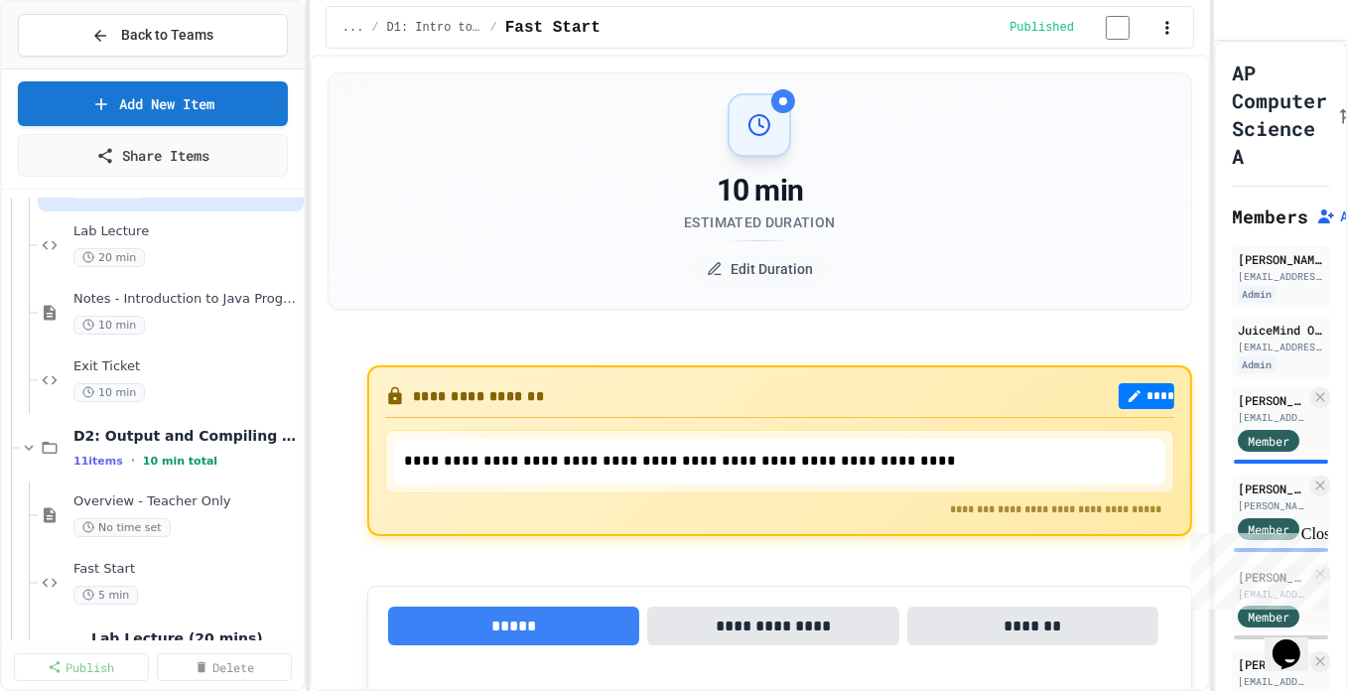
scroll to position [232, 0]
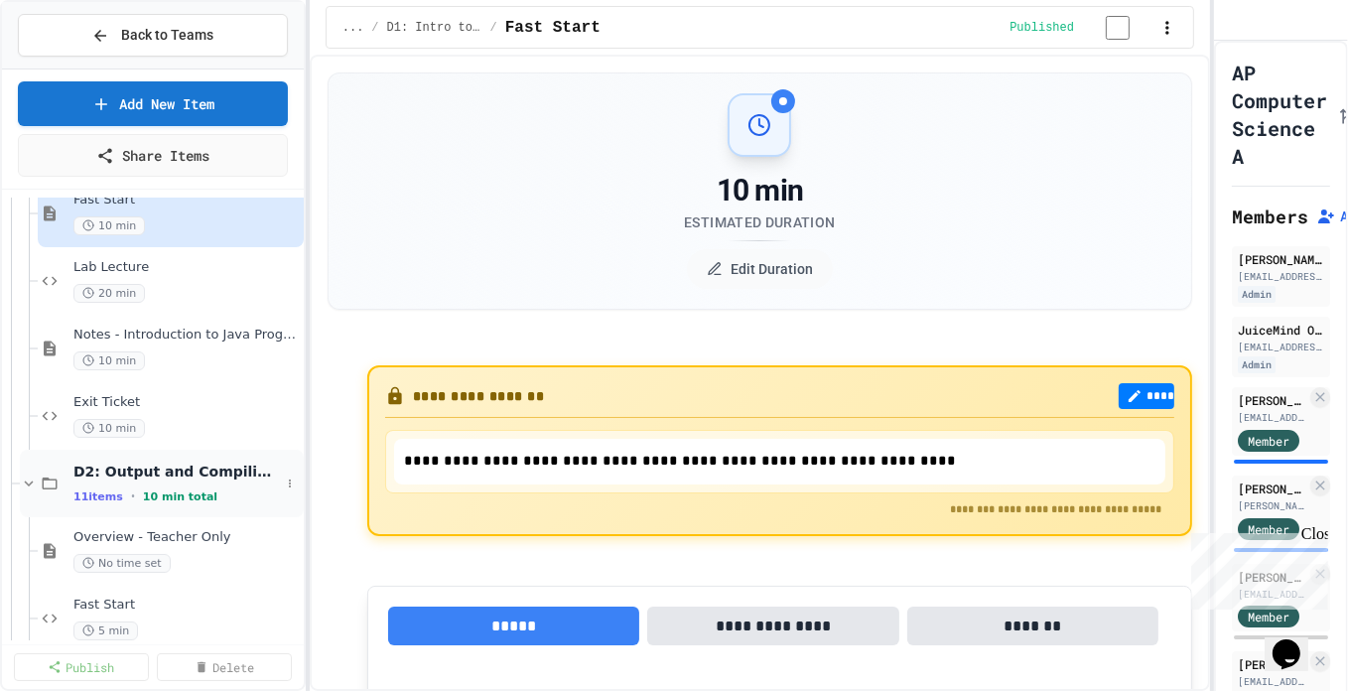
click at [190, 471] on span "D2: Output and Compiling Code" at bounding box center [176, 472] width 207 height 18
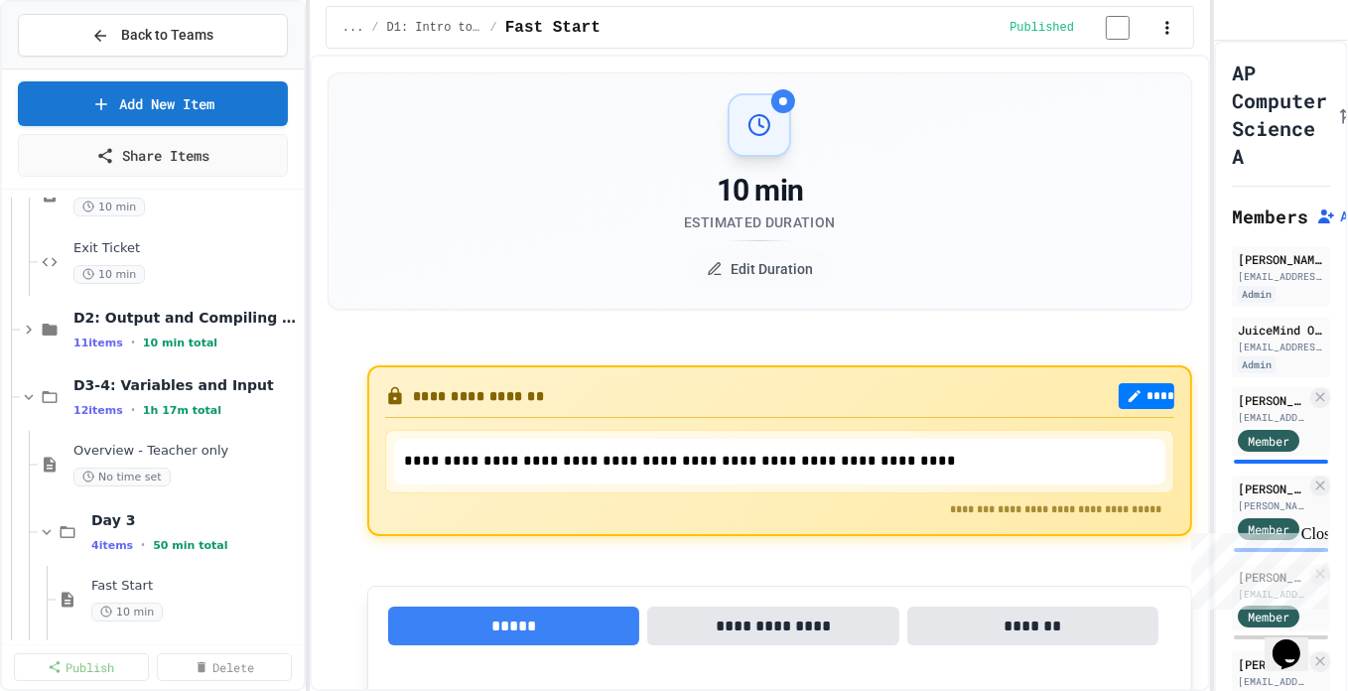
scroll to position [429, 0]
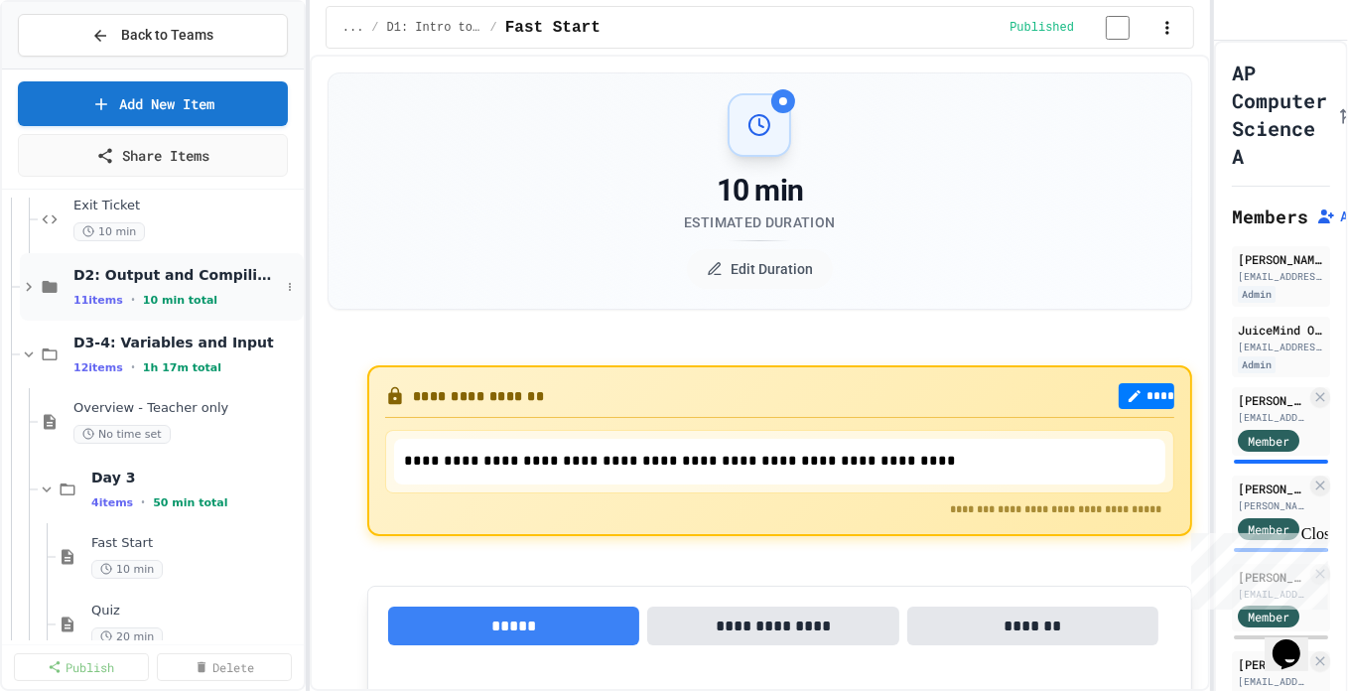
click at [80, 294] on span "11 items" at bounding box center [98, 300] width 50 height 13
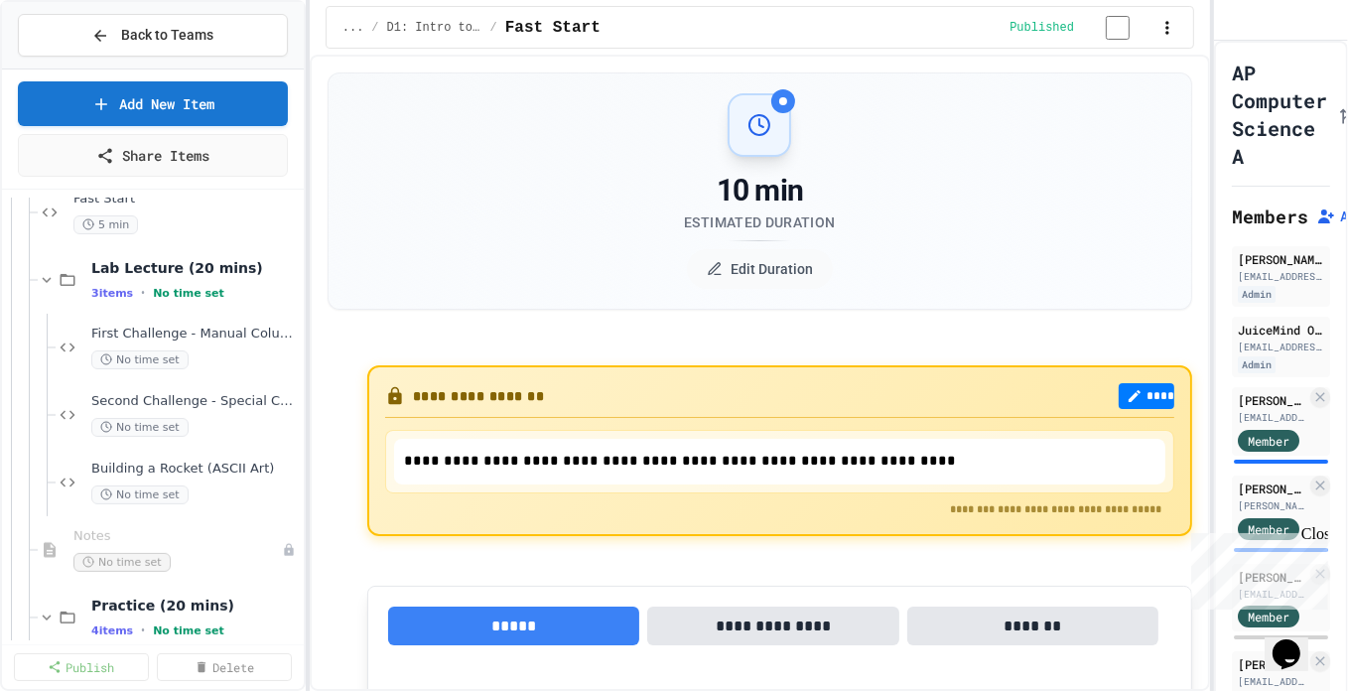
scroll to position [625, 0]
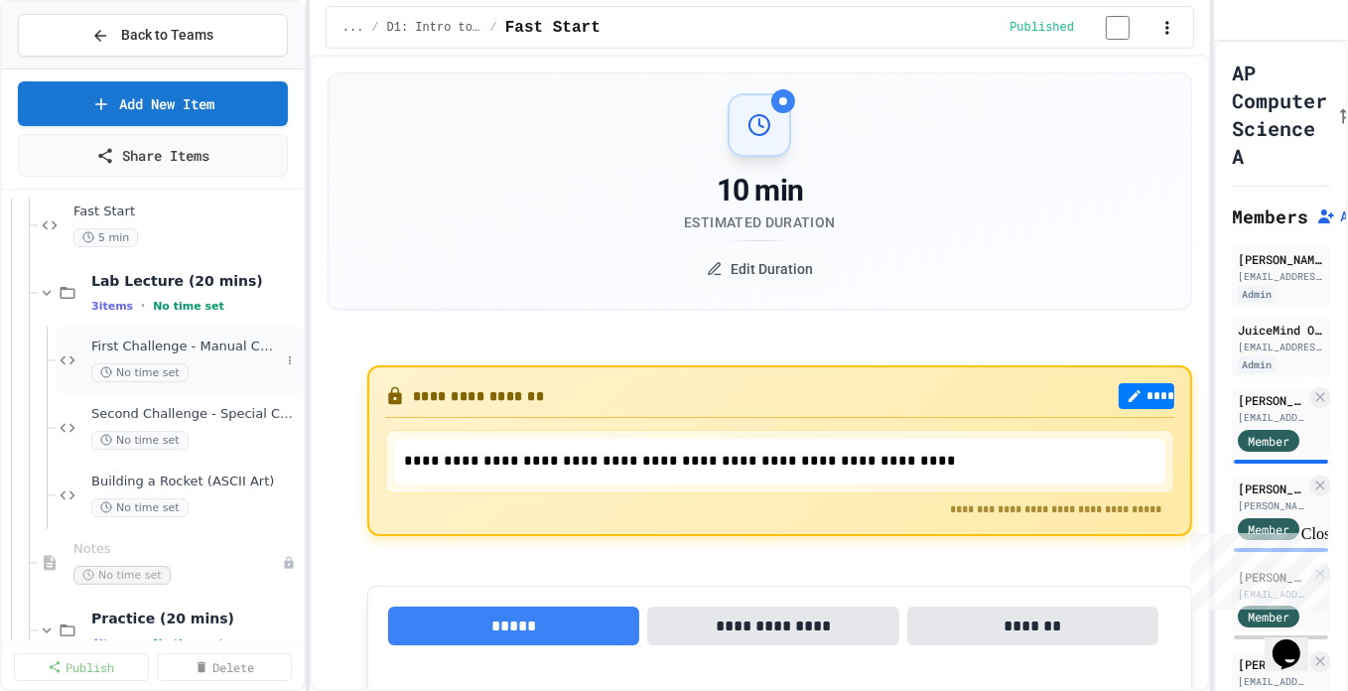
click at [189, 356] on div "First Challenge - Manual Column Alignment No time set" at bounding box center [185, 361] width 189 height 44
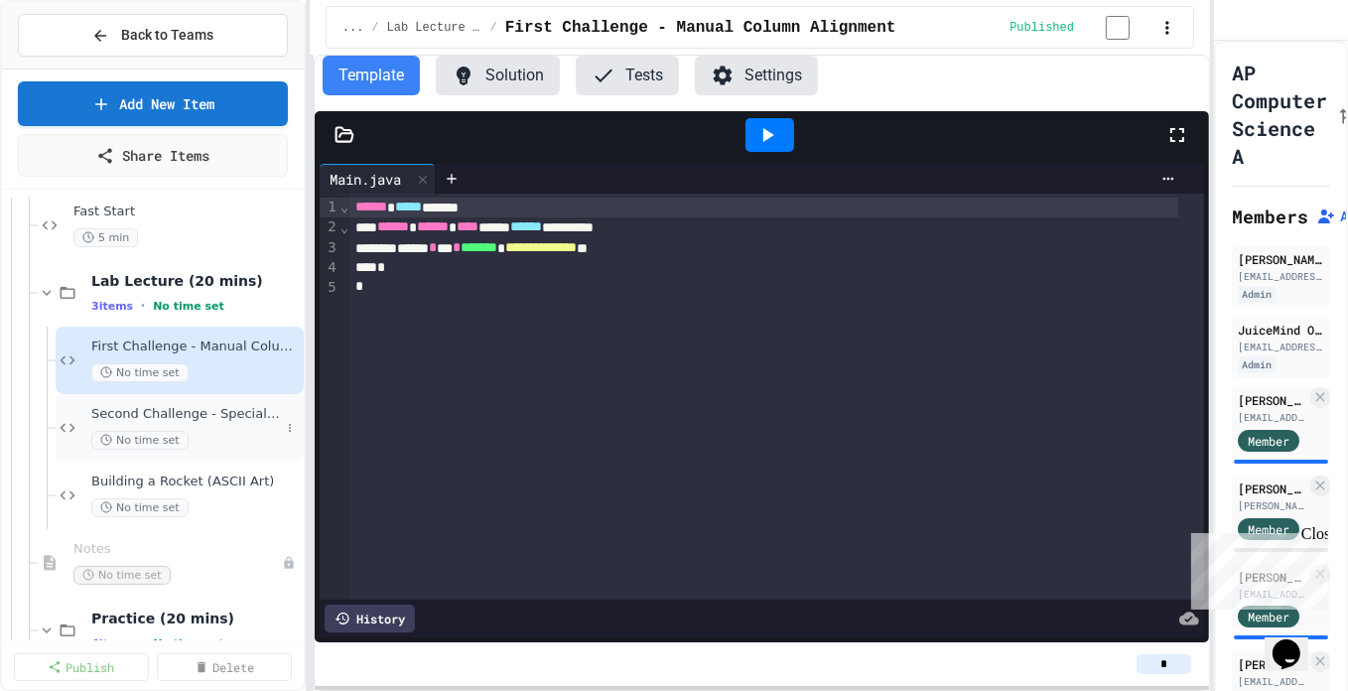
click at [186, 437] on div "No time set" at bounding box center [185, 440] width 189 height 19
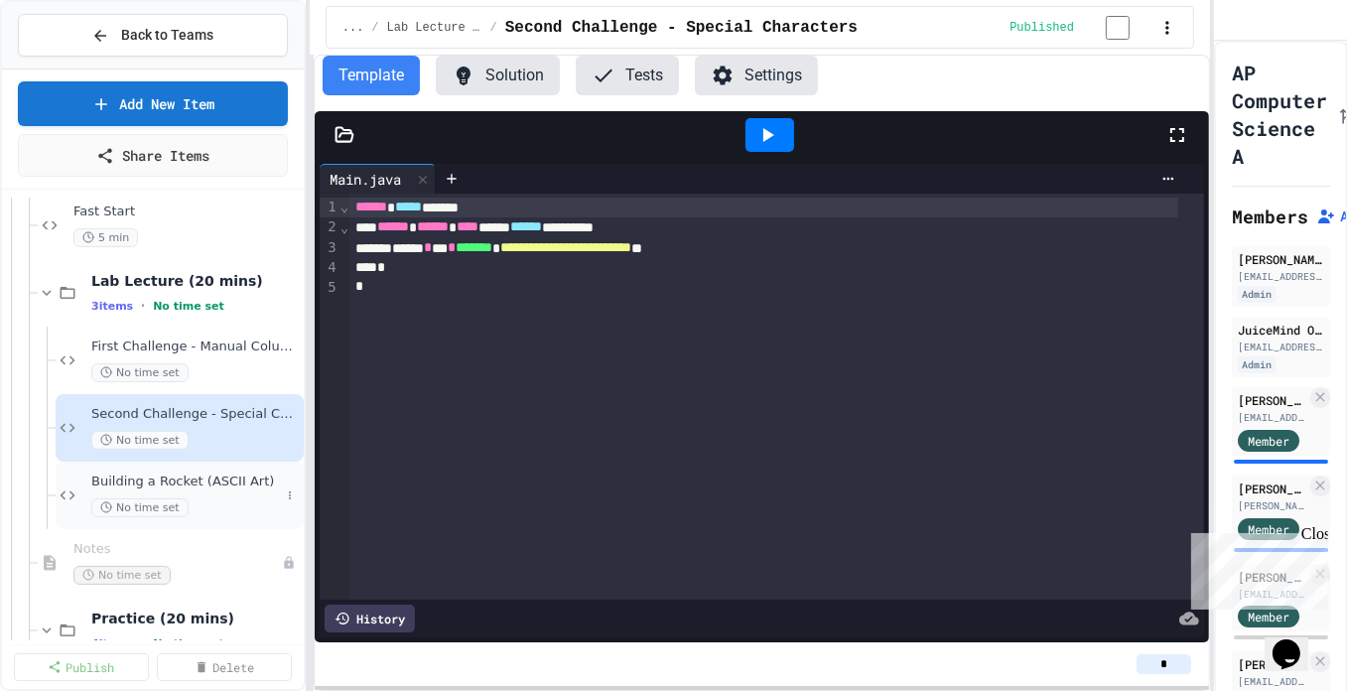
click at [205, 498] on div "No time set" at bounding box center [185, 507] width 189 height 19
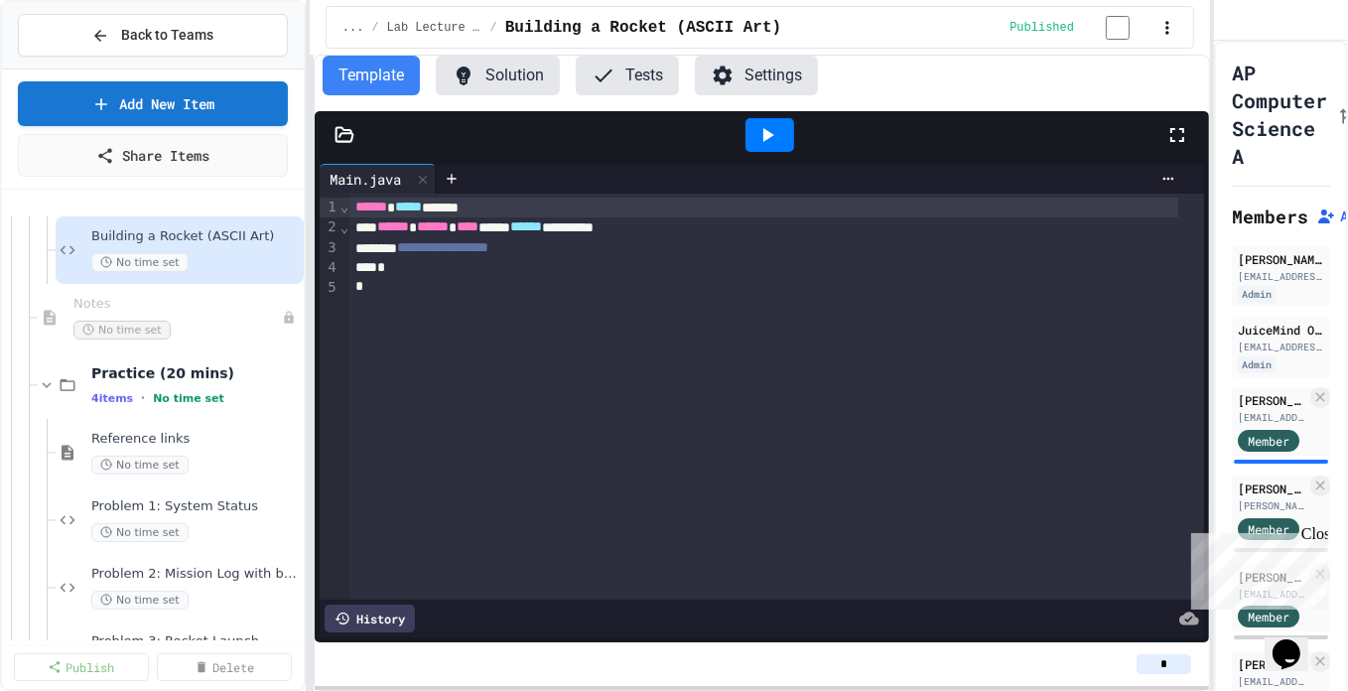
scroll to position [1026, 0]
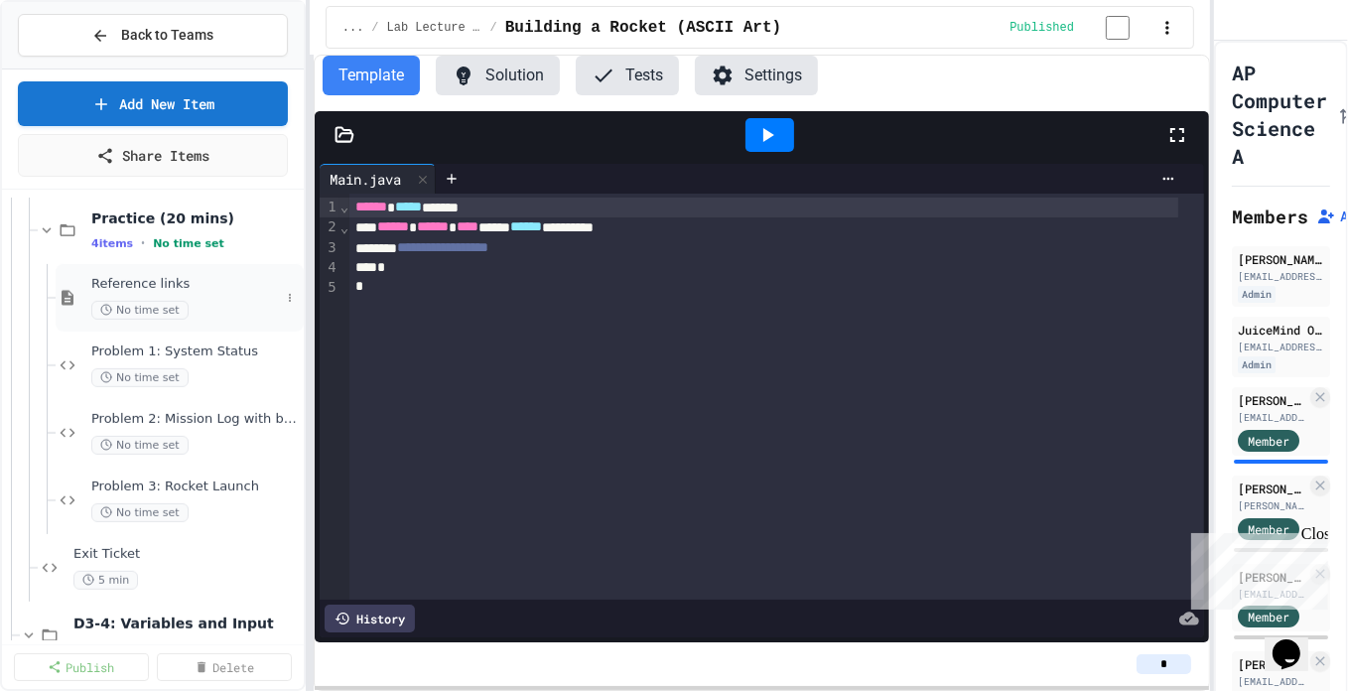
click at [213, 305] on div "No time set" at bounding box center [185, 310] width 189 height 19
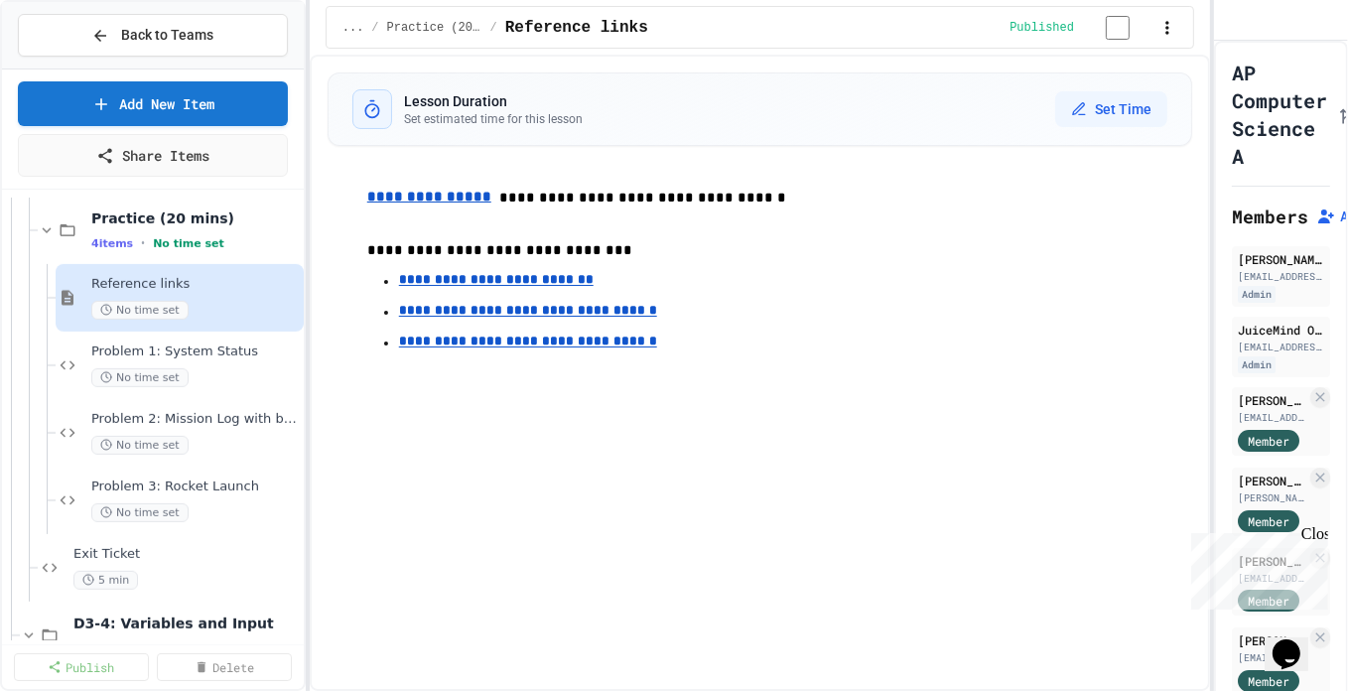
click at [222, 368] on div "No time set" at bounding box center [195, 377] width 208 height 19
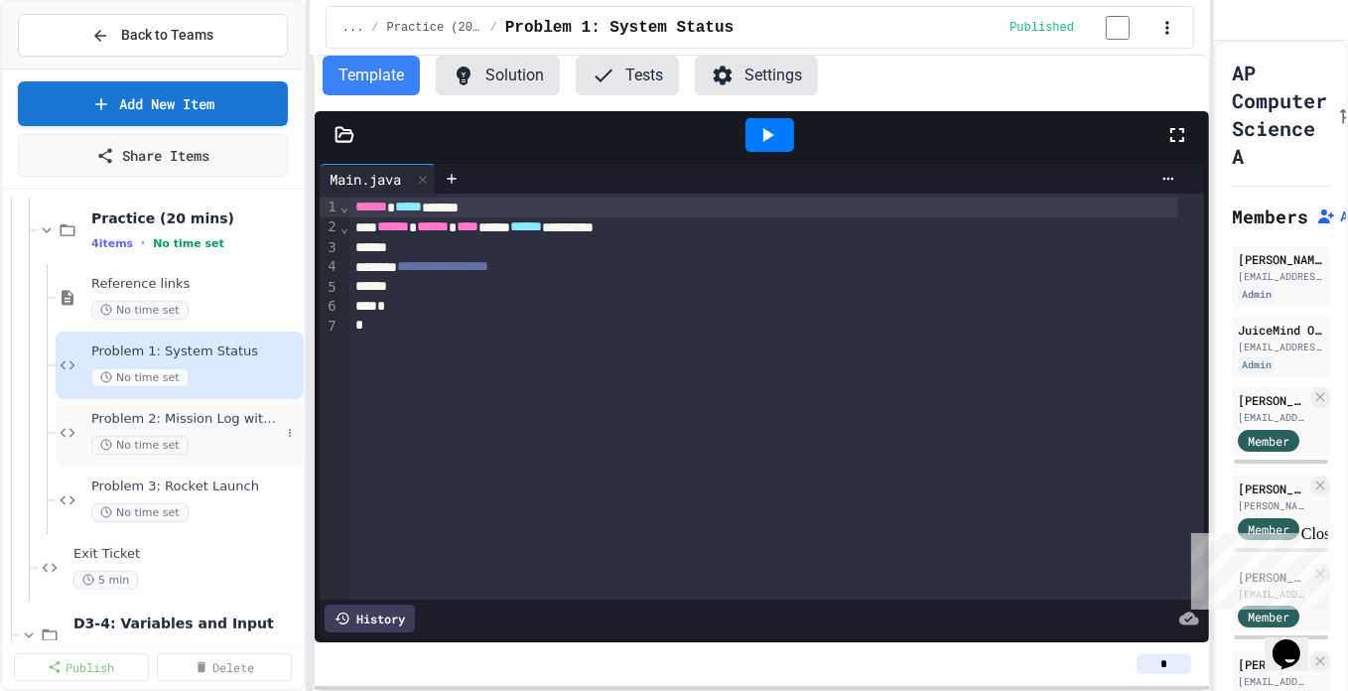
click at [231, 419] on span "Problem 2: Mission Log with border" at bounding box center [185, 419] width 189 height 17
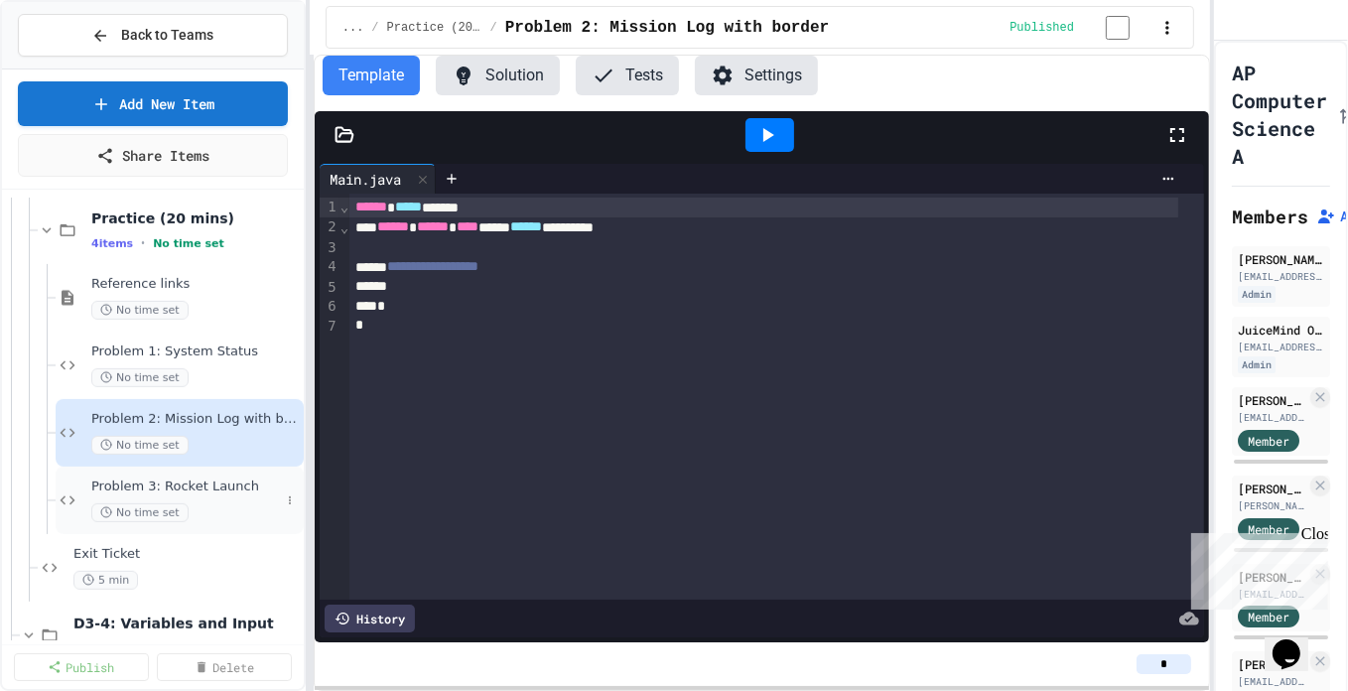
click at [235, 495] on div "Problem 3: Rocket Launch No time set" at bounding box center [185, 501] width 189 height 44
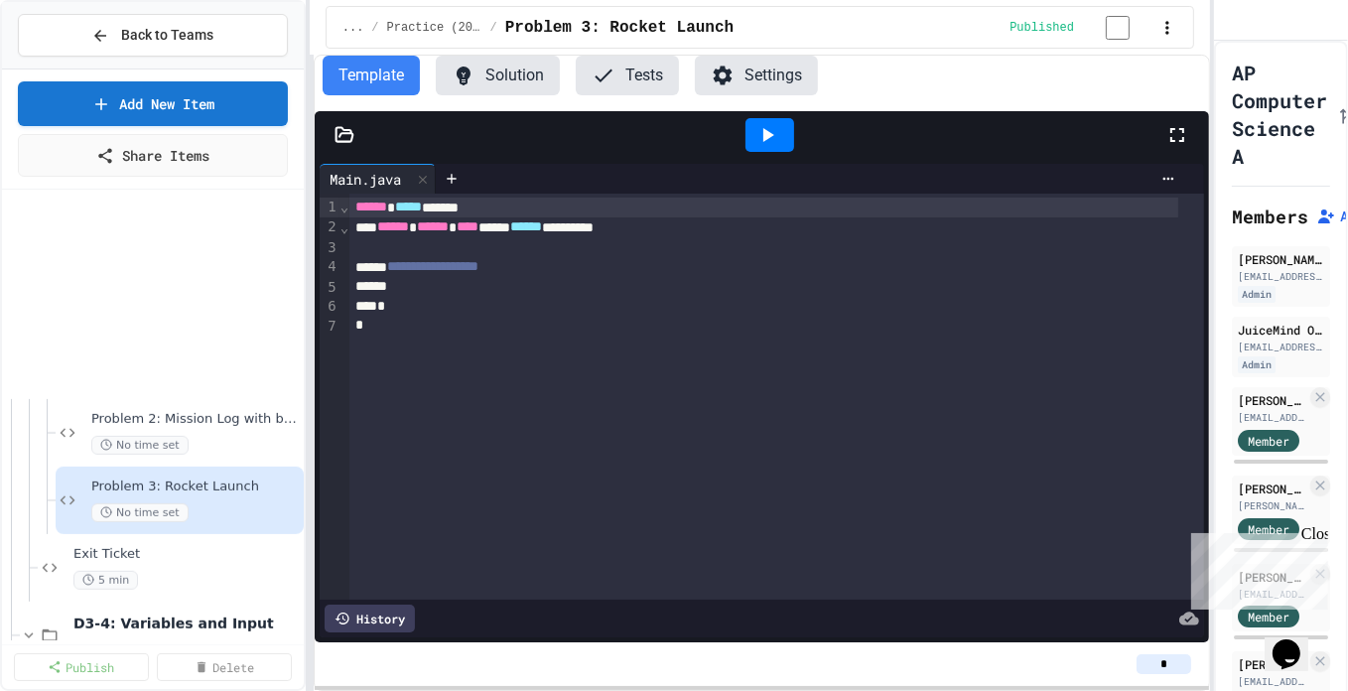
scroll to position [1402, 0]
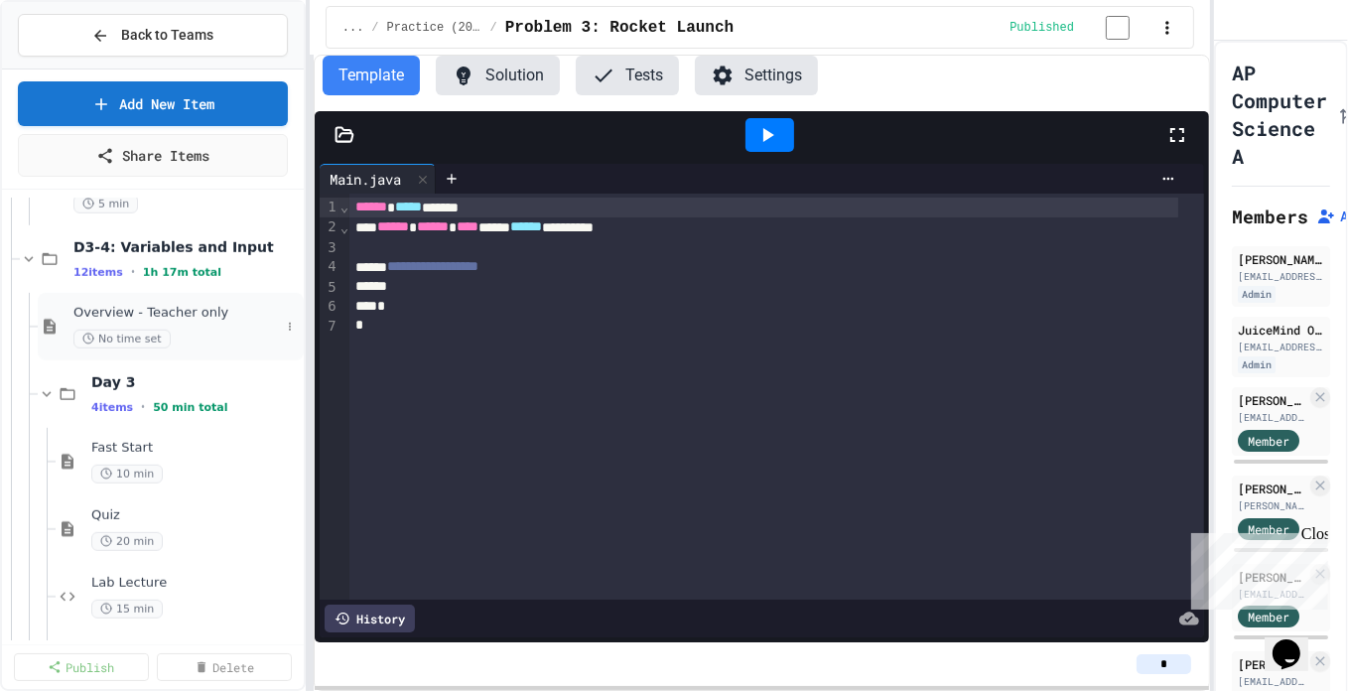
click at [225, 325] on div "Overview - Teacher only No time set" at bounding box center [176, 327] width 207 height 44
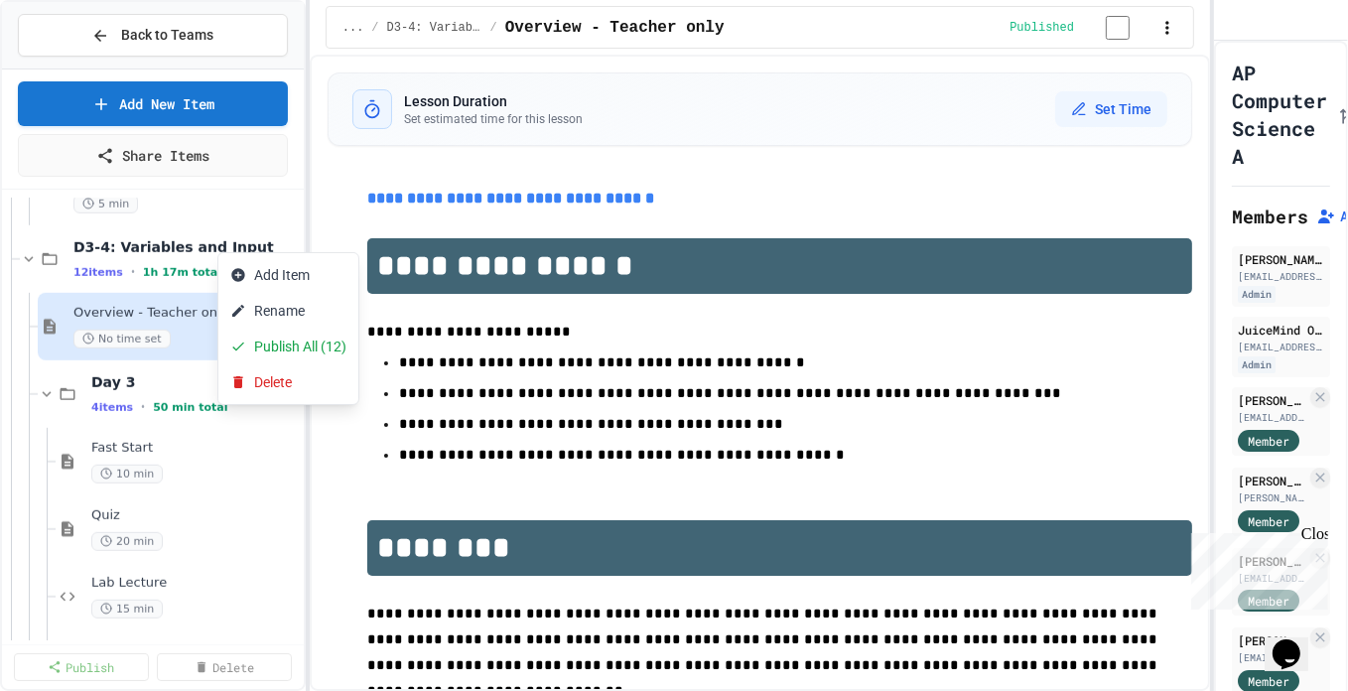
click at [173, 244] on div at bounding box center [674, 345] width 1348 height 691
click at [209, 395] on div "Day 3 4 items • 50 min total" at bounding box center [185, 394] width 189 height 42
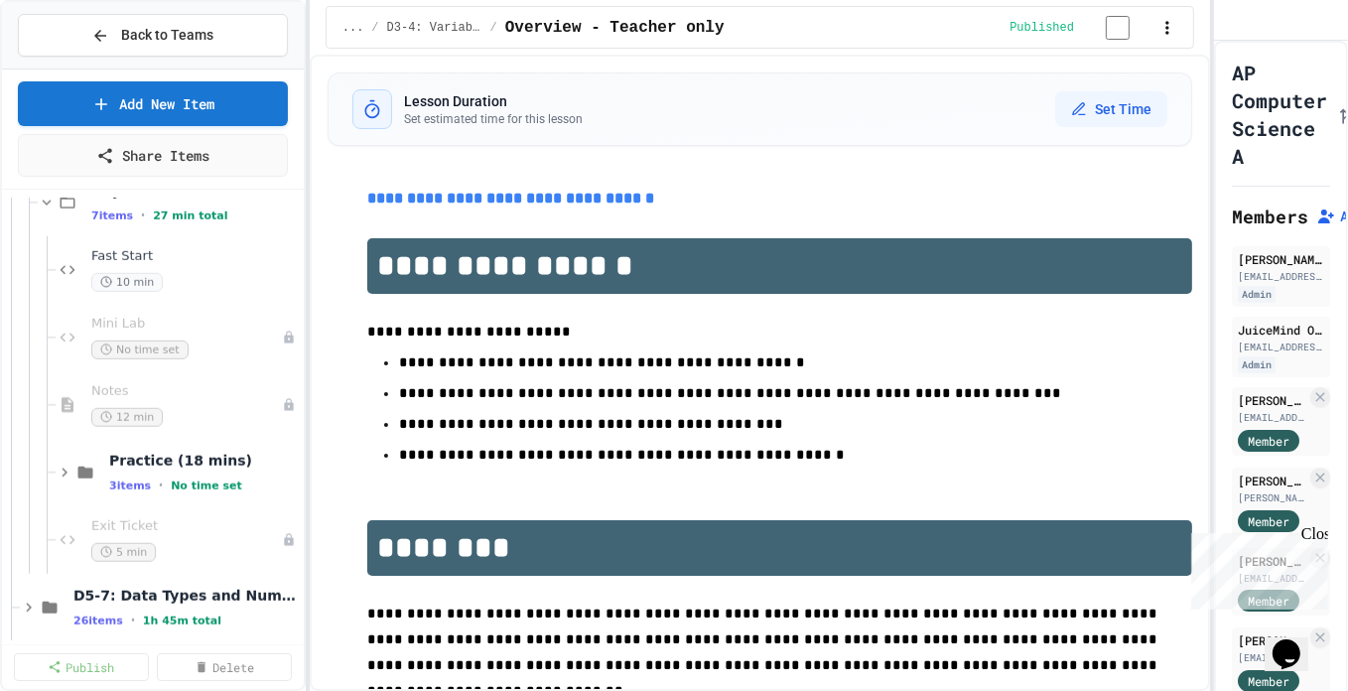
scroll to position [1672, 0]
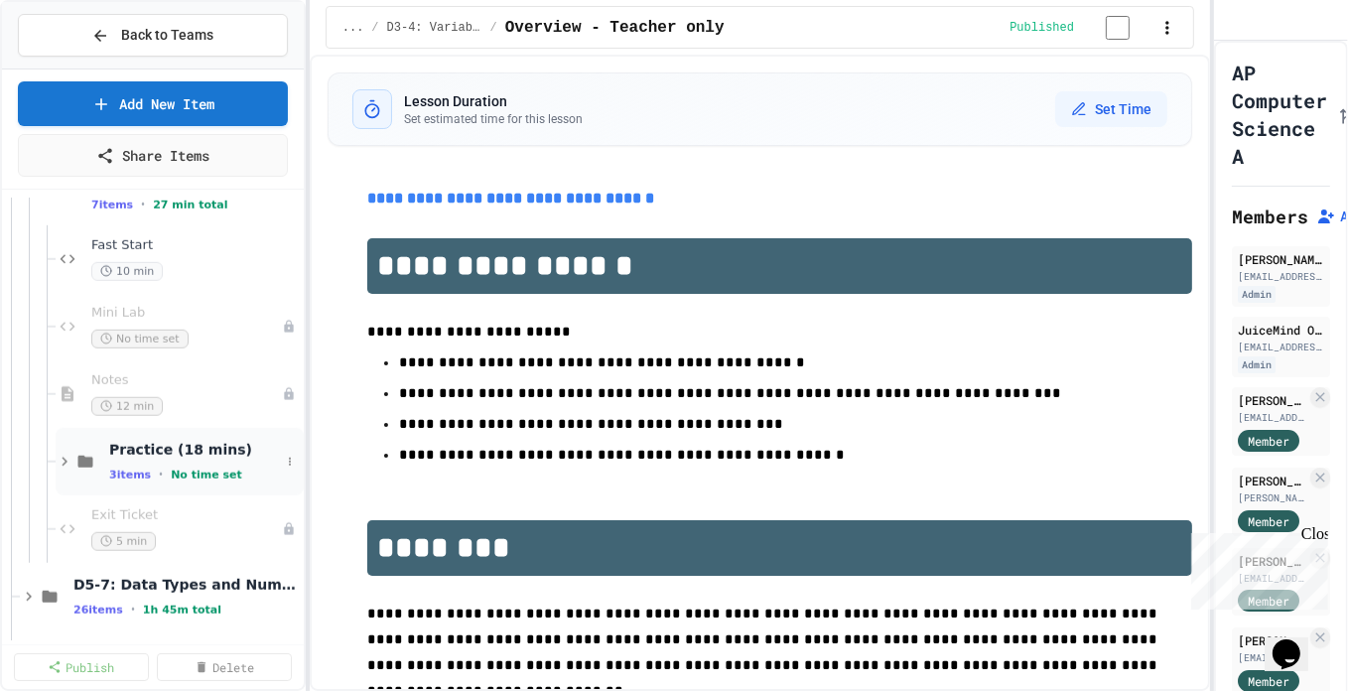
click at [185, 469] on span "No time set" at bounding box center [206, 475] width 71 height 13
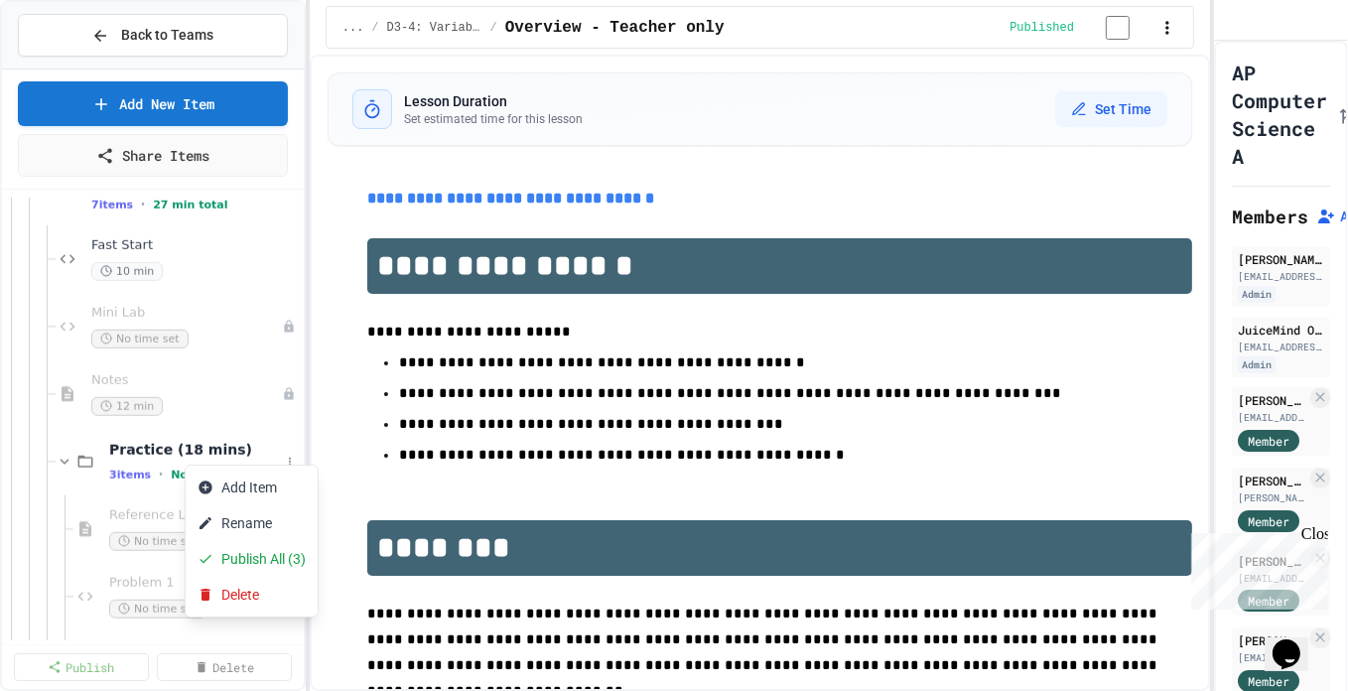
drag, startPoint x: 304, startPoint y: 303, endPoint x: 302, endPoint y: 318, distance: 15.0
click at [302, 318] on div at bounding box center [674, 345] width 1348 height 691
click at [163, 516] on span "Reference Link" at bounding box center [185, 515] width 153 height 17
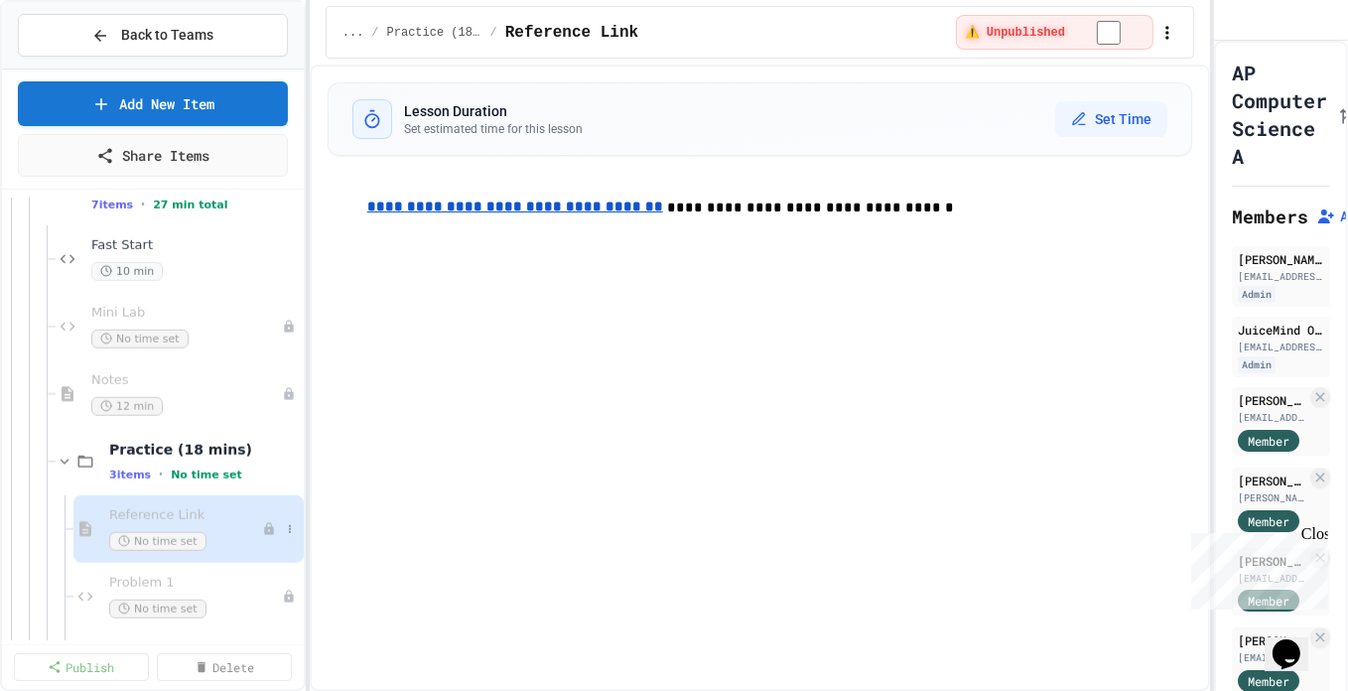
click at [264, 519] on div at bounding box center [281, 529] width 38 height 20
click at [264, 525] on icon at bounding box center [268, 529] width 9 height 12
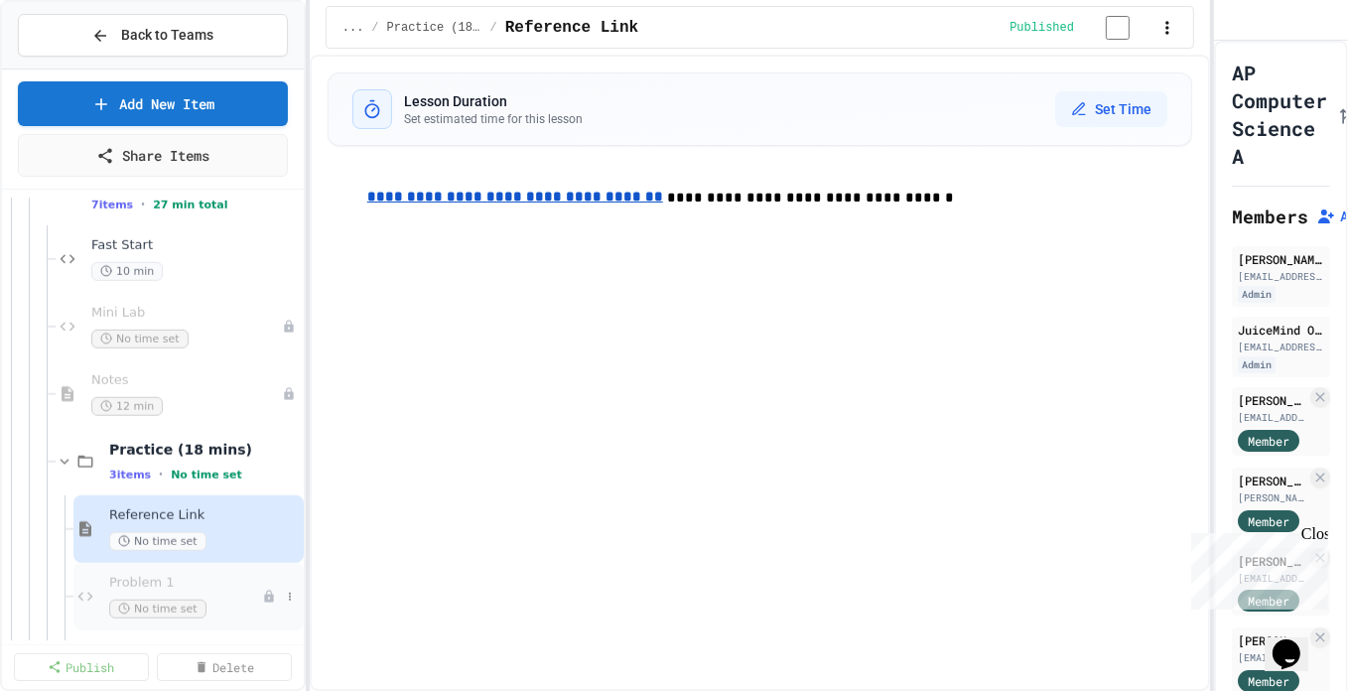
click at [193, 584] on span "Problem 1" at bounding box center [185, 583] width 153 height 17
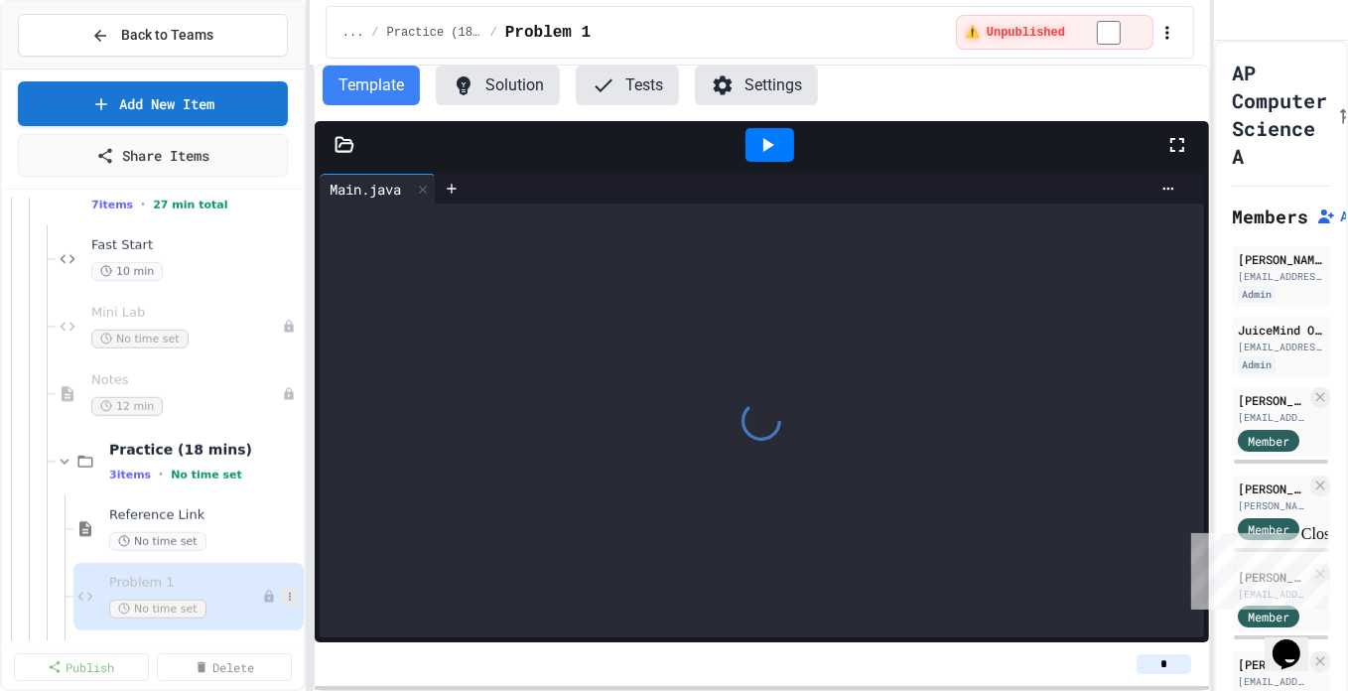
click at [284, 593] on icon at bounding box center [290, 597] width 12 height 12
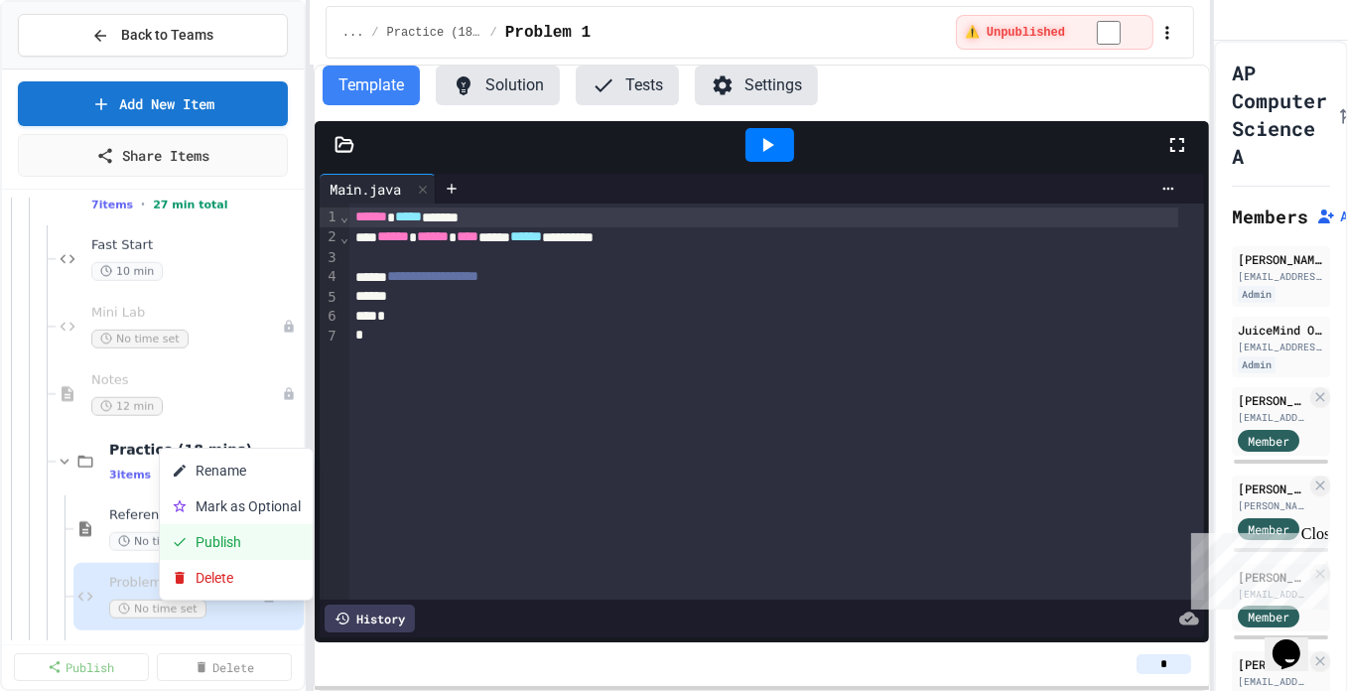
click at [232, 533] on button "Publish" at bounding box center [236, 542] width 153 height 36
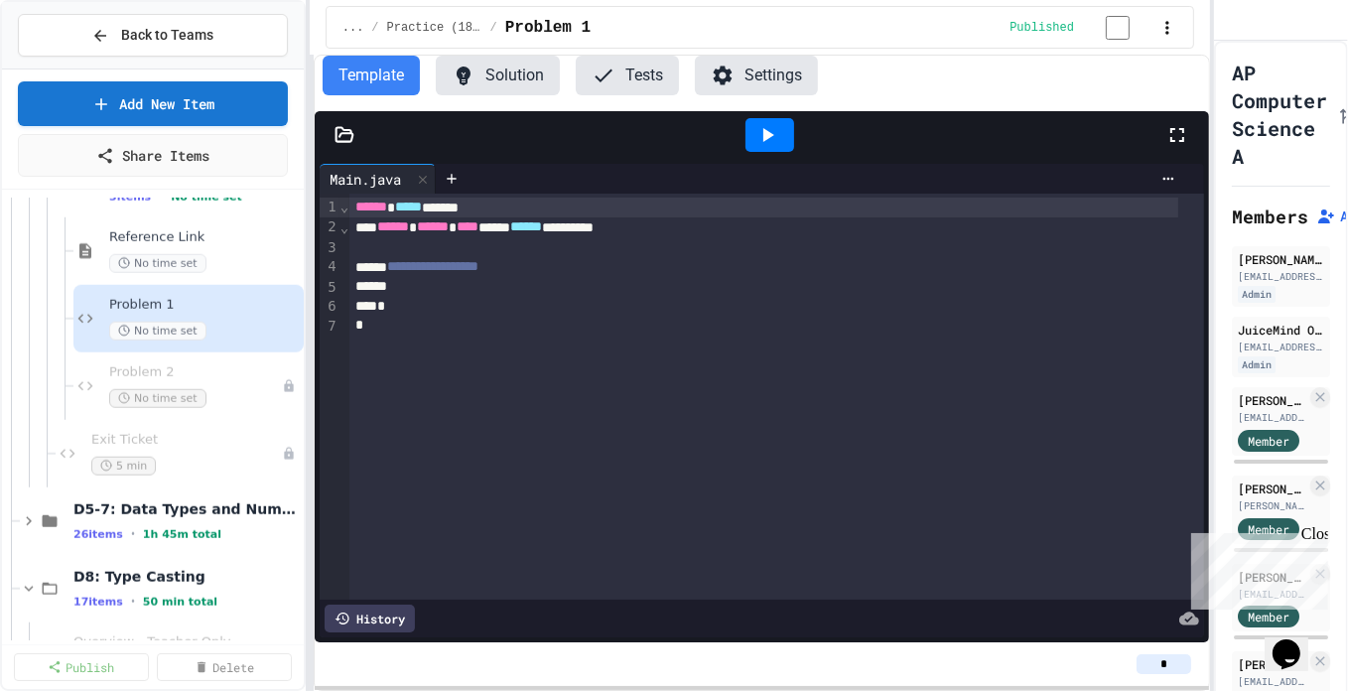
scroll to position [1962, 0]
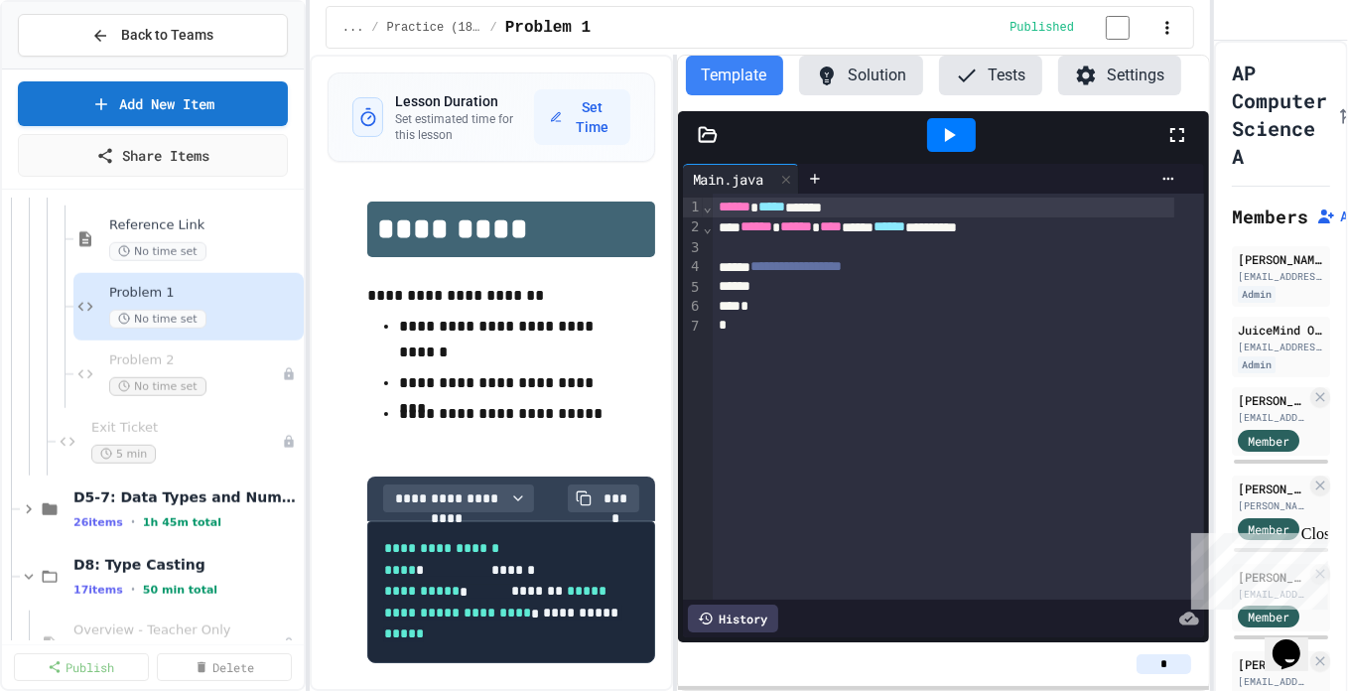
click at [638, 370] on div "**********" at bounding box center [760, 373] width 900 height 636
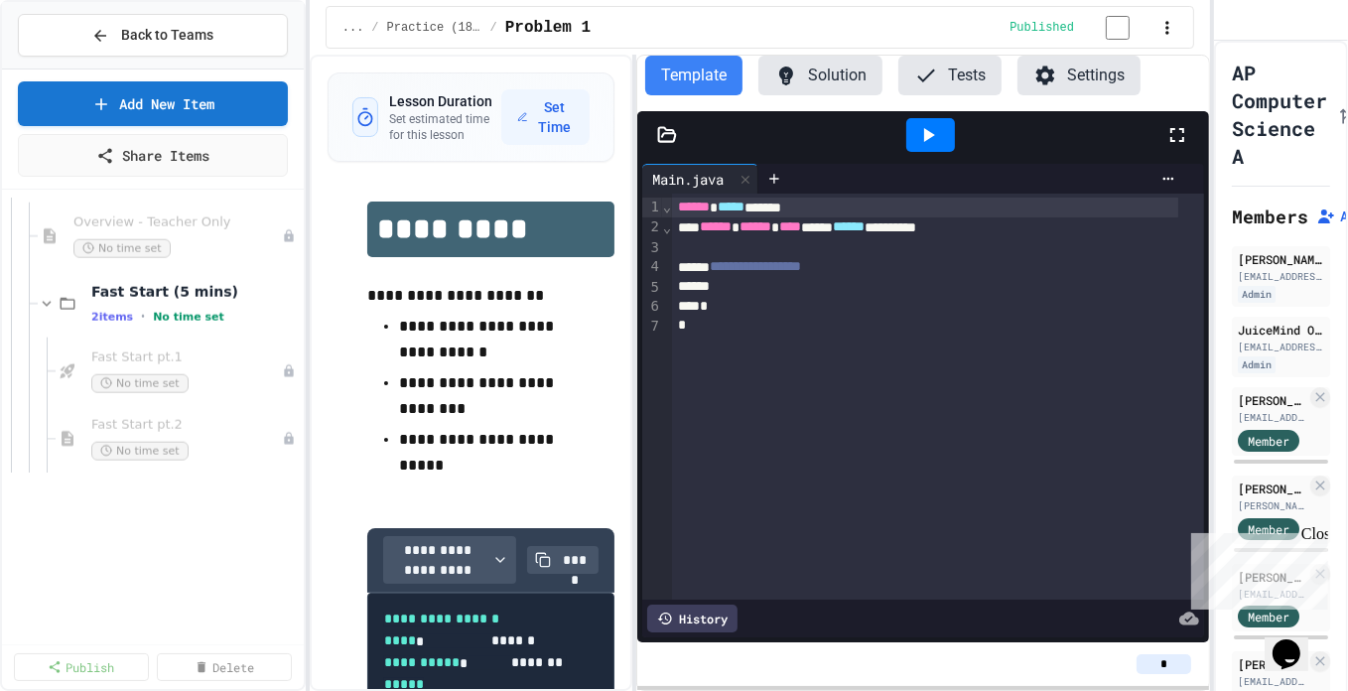
scroll to position [2110, 0]
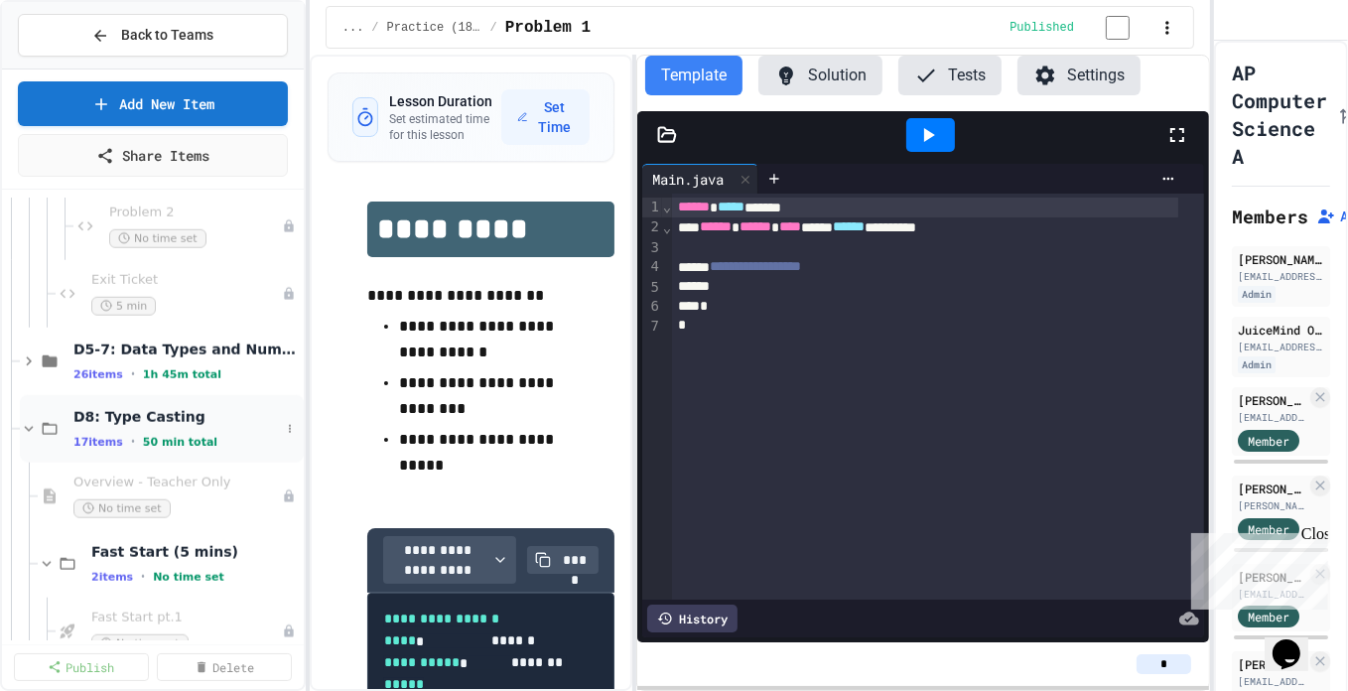
click at [131, 434] on span "•" at bounding box center [133, 442] width 4 height 16
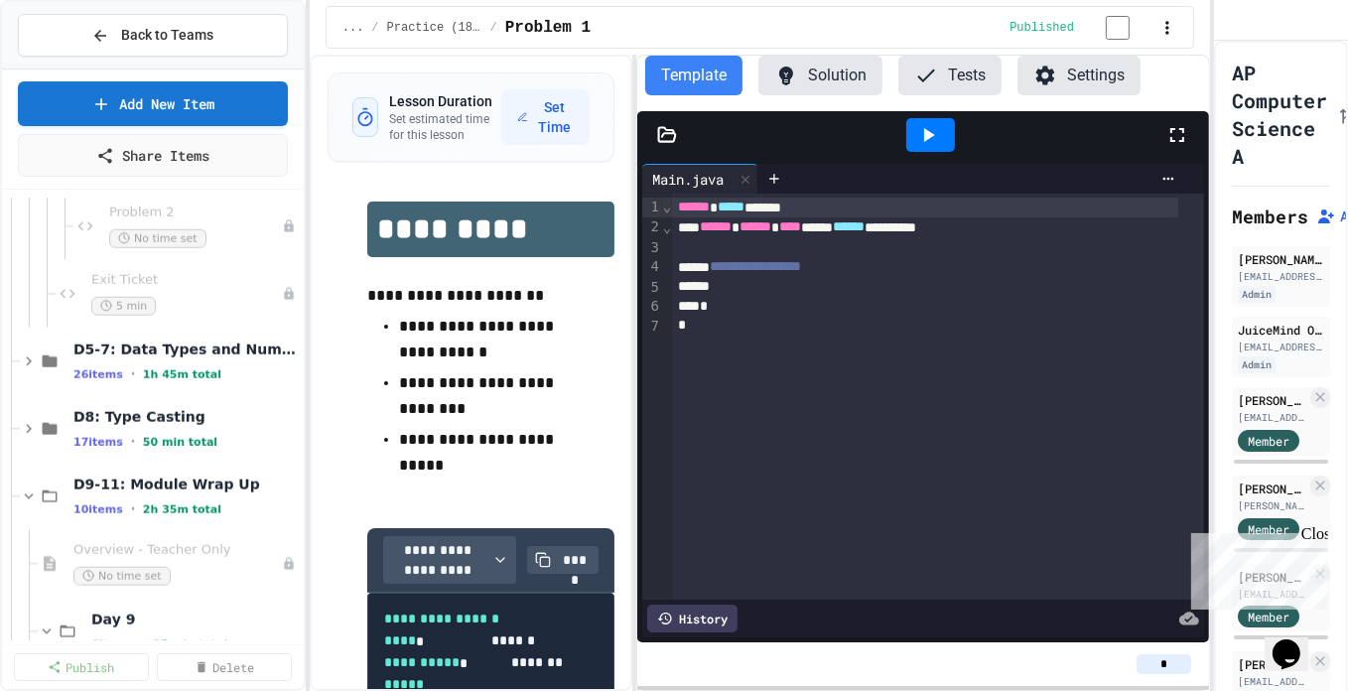
click at [131, 434] on span "•" at bounding box center [133, 442] width 4 height 16
